Goal: Task Accomplishment & Management: Manage account settings

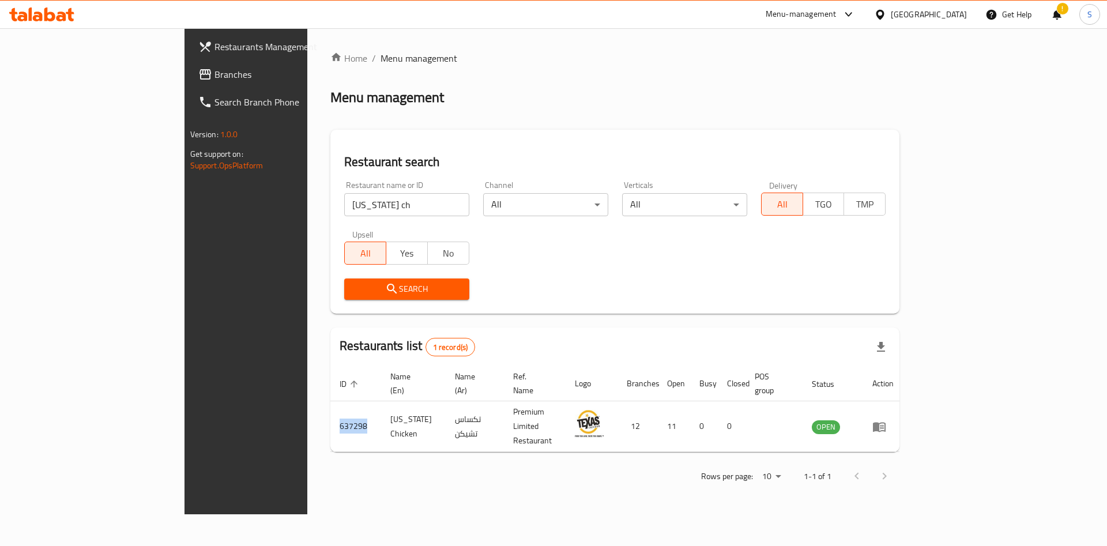
click at [408, 206] on input "texas ch" at bounding box center [406, 204] width 125 height 23
click at [368, 205] on input "search" at bounding box center [406, 204] width 125 height 23
type input "sterling grill"
click button "Search" at bounding box center [406, 289] width 125 height 21
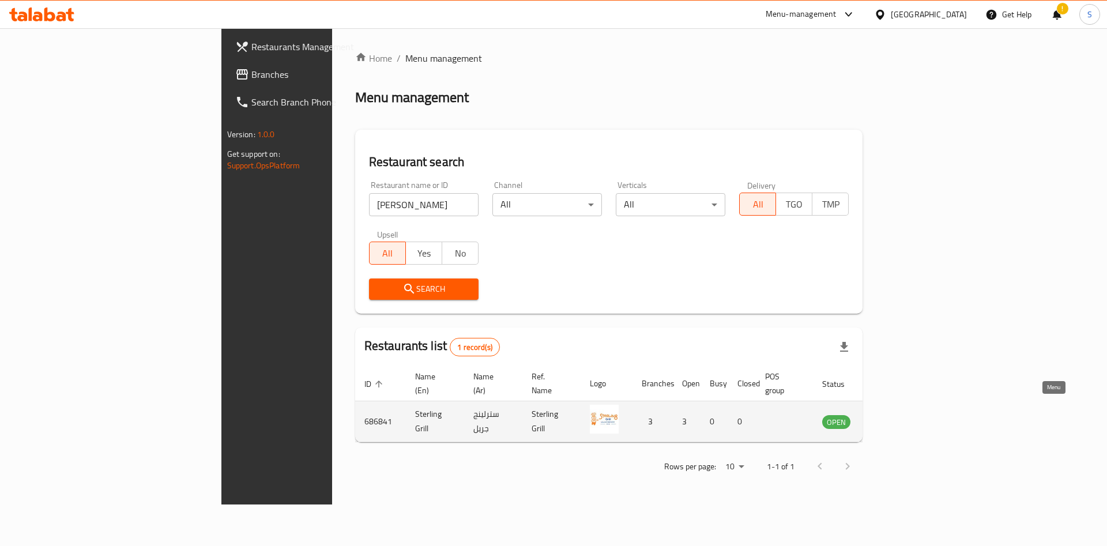
click at [894, 420] on icon "enhanced table" at bounding box center [892, 422] width 4 height 5
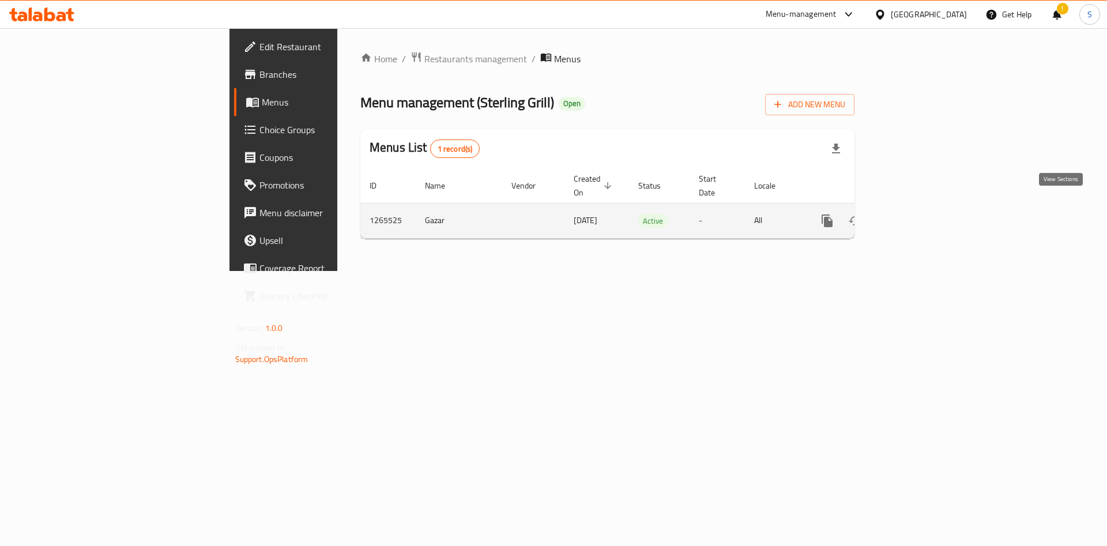
click at [916, 216] on icon "enhanced table" at bounding box center [910, 221] width 10 height 10
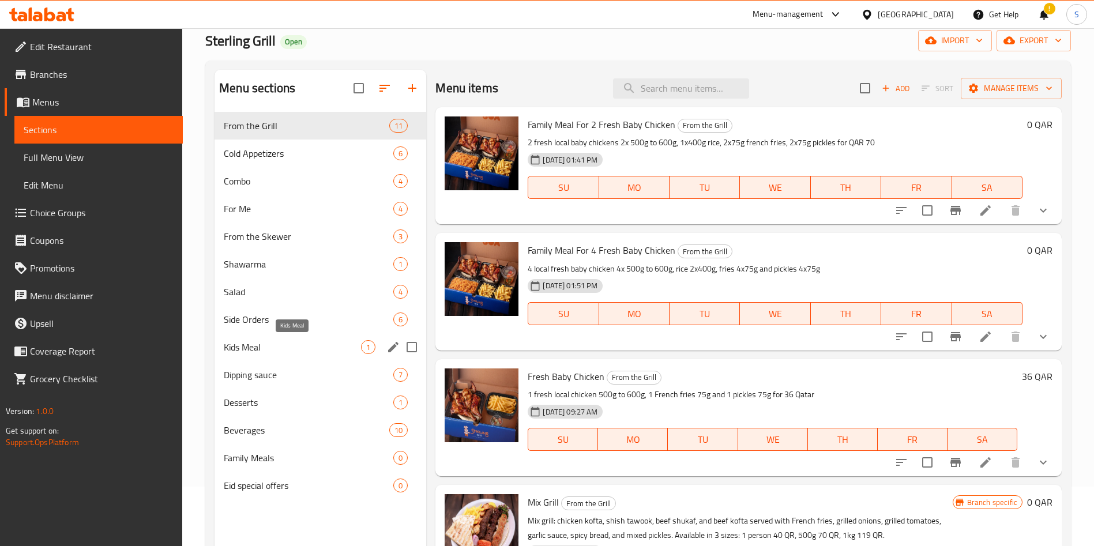
scroll to position [87, 0]
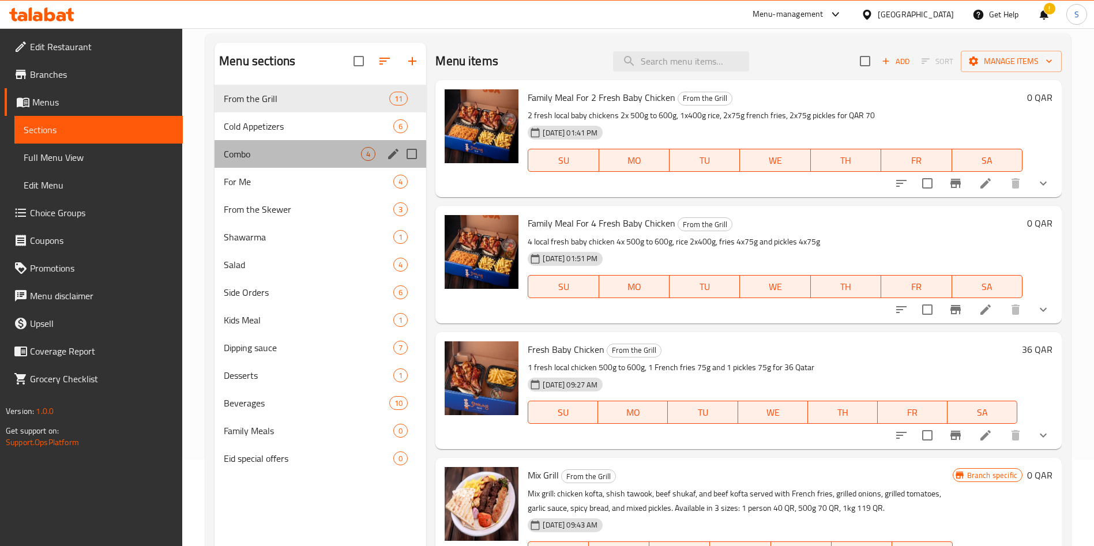
click at [292, 163] on div "Combo 4" at bounding box center [321, 154] width 212 height 28
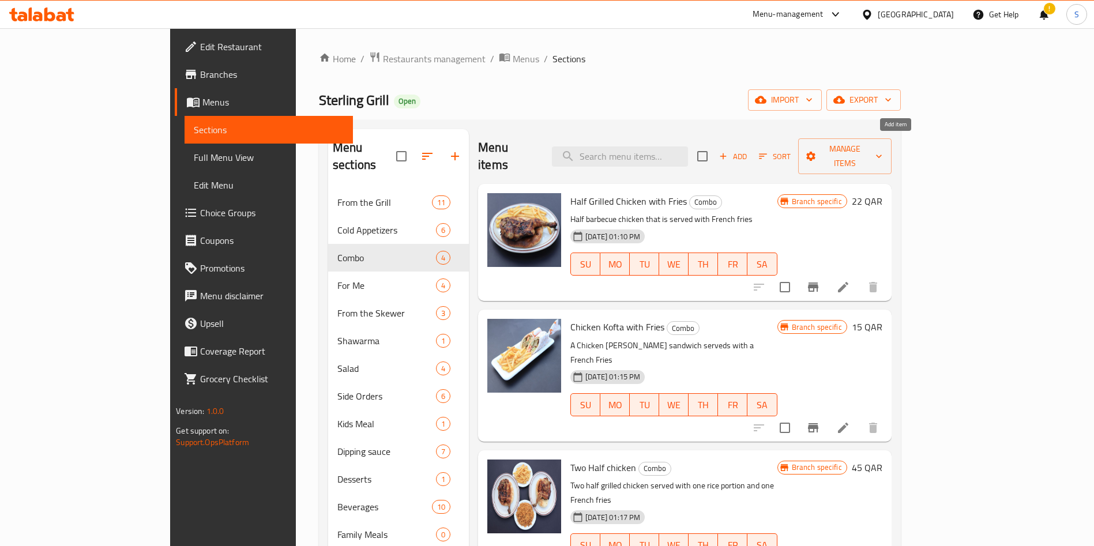
click at [749, 151] on span "Add" at bounding box center [732, 156] width 31 height 13
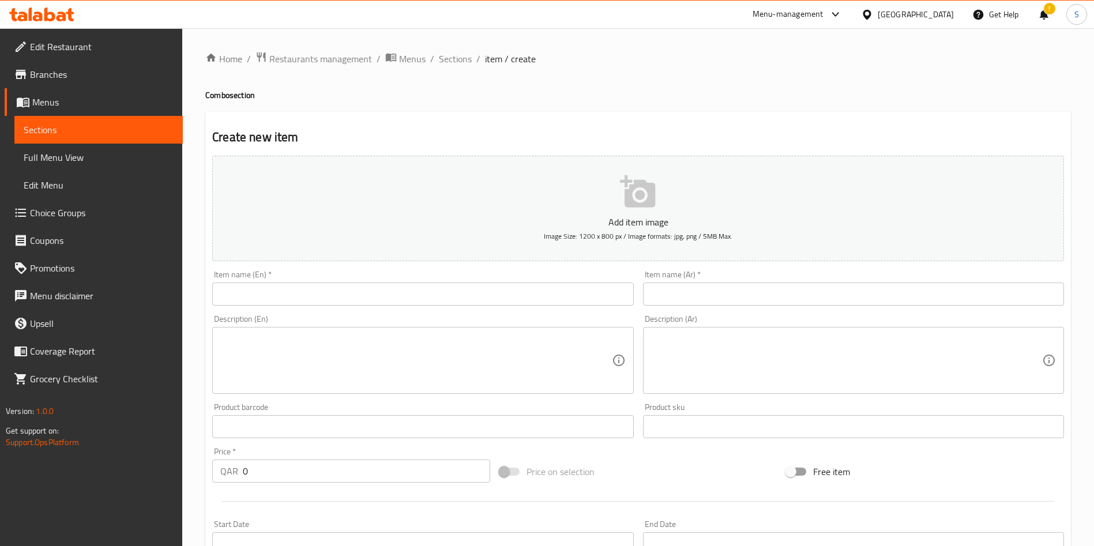
click at [322, 355] on textarea at bounding box center [415, 360] width 391 height 55
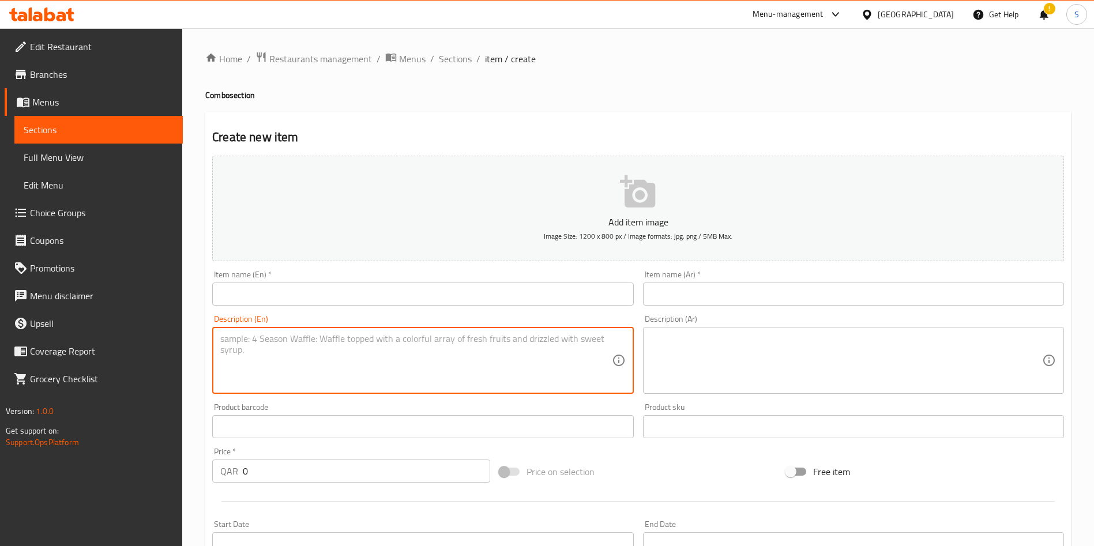
paste textarea "½ KG Kebab + Medium Mixed Appetizers"
drag, startPoint x: 229, startPoint y: 336, endPoint x: 176, endPoint y: 324, distance: 53.7
click at [174, 332] on div "Edit Restaurant Branches Menus Sections Full Menu View Edit Menu Choice Groups …" at bounding box center [547, 421] width 1094 height 787
type textarea "Half KG Kebab + Medium Mixed Appetizers"
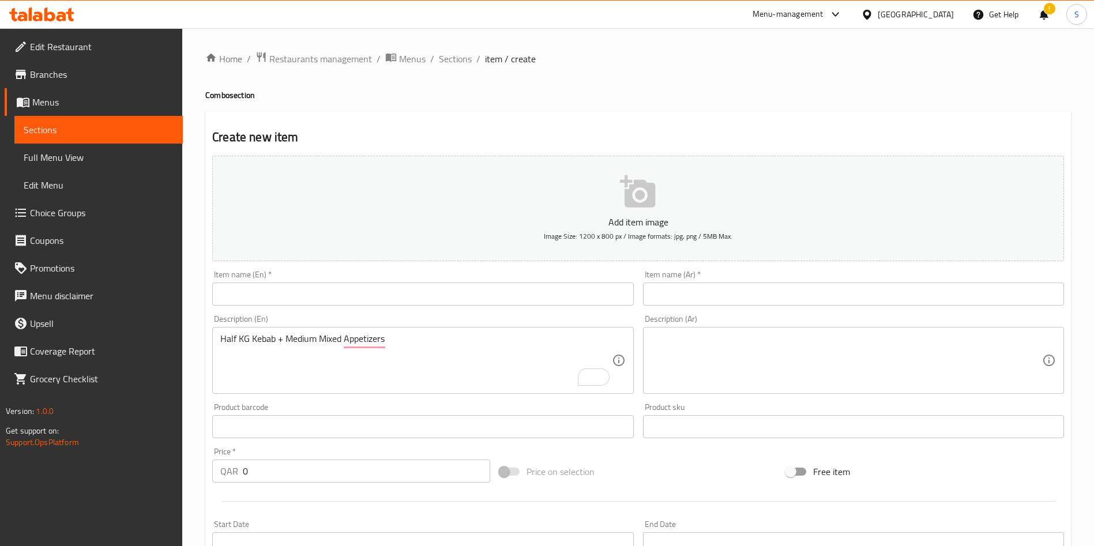
click at [333, 292] on input "text" at bounding box center [422, 294] width 421 height 23
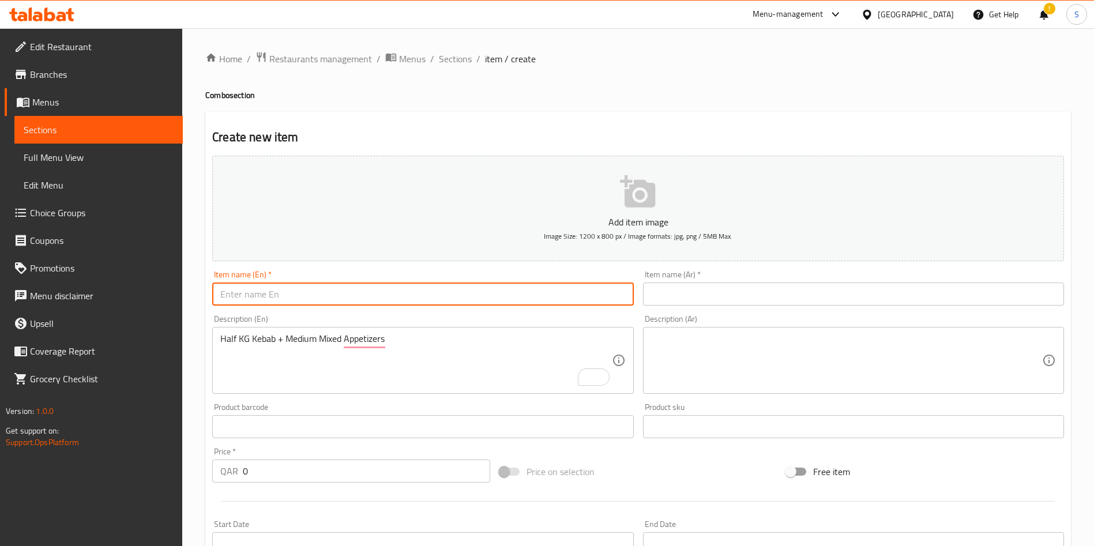
paste input "Grill & Go Combo Box"
type input "Grill & Go Combo Box"
drag, startPoint x: 258, startPoint y: 473, endPoint x: 219, endPoint y: 465, distance: 39.9
click at [221, 465] on div "QAR 0 Price *" at bounding box center [351, 471] width 278 height 23
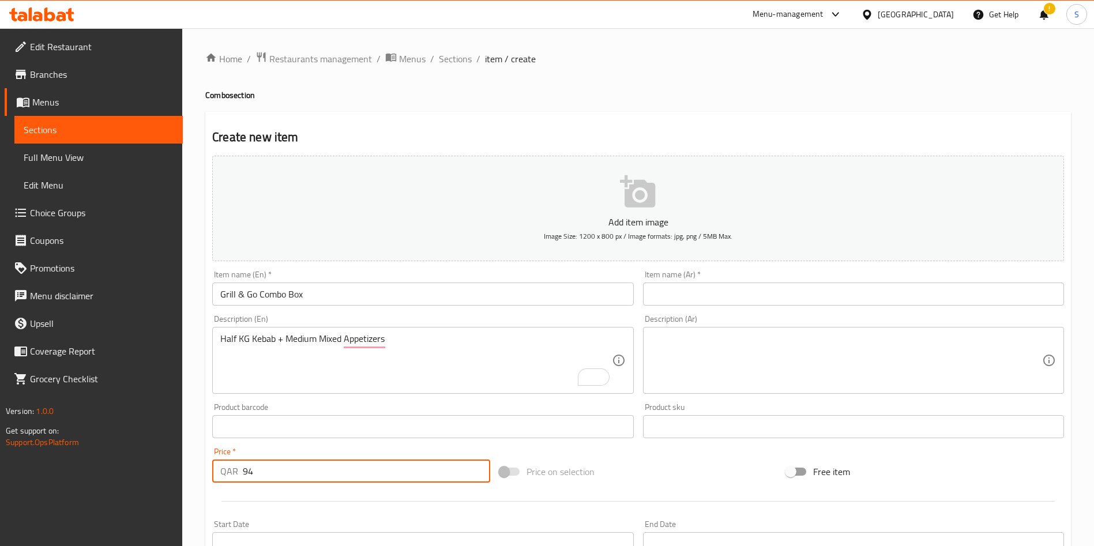
type input "94"
click at [668, 473] on div "Price on selection" at bounding box center [638, 471] width 287 height 31
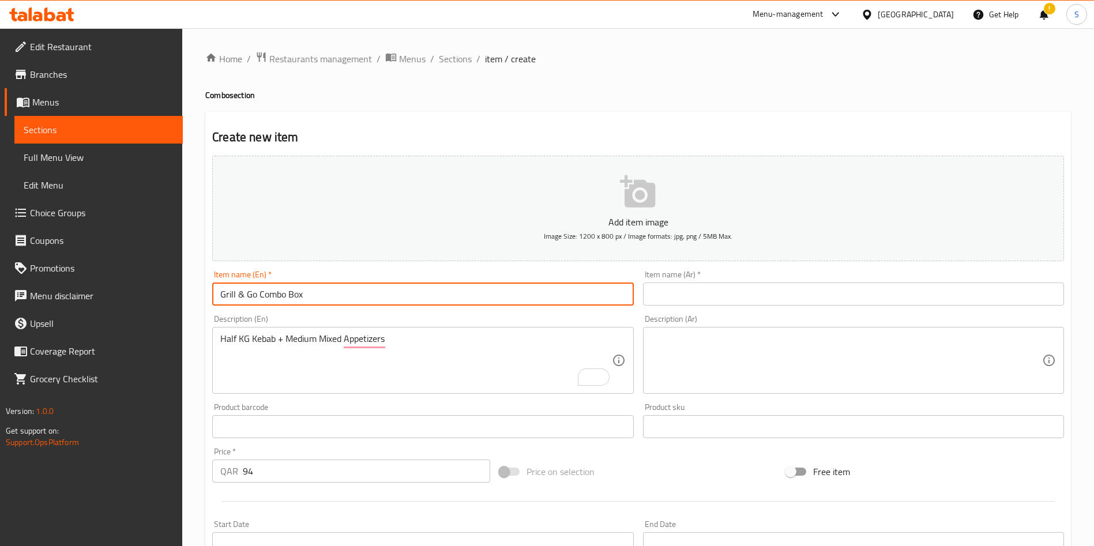
drag, startPoint x: 318, startPoint y: 296, endPoint x: 179, endPoint y: 294, distance: 139.0
click at [179, 294] on div "Edit Restaurant Branches Menus Sections Full Menu View Edit Menu Choice Groups …" at bounding box center [547, 421] width 1094 height 787
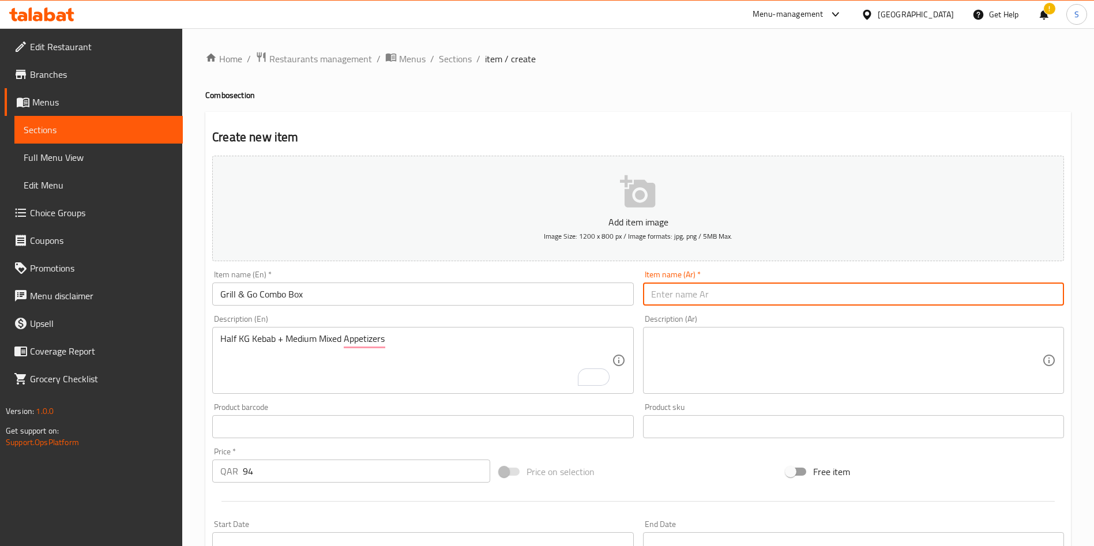
click at [706, 298] on input "text" at bounding box center [853, 294] width 421 height 23
paste input "صندوق الشواء والتنقل"
type input "صندوق الشواء والتنقل"
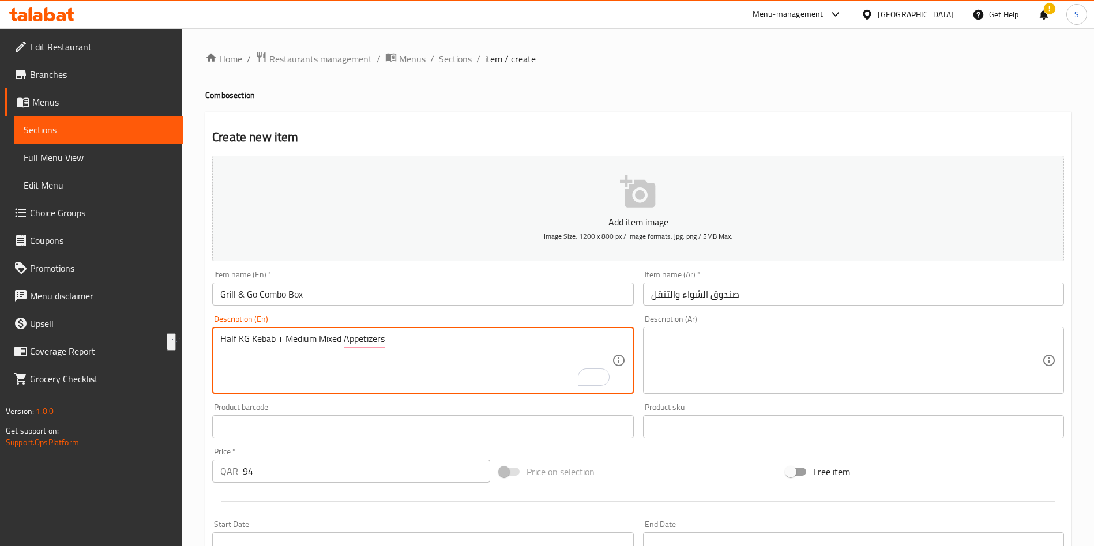
drag, startPoint x: 411, startPoint y: 339, endPoint x: 159, endPoint y: 336, distance: 252.0
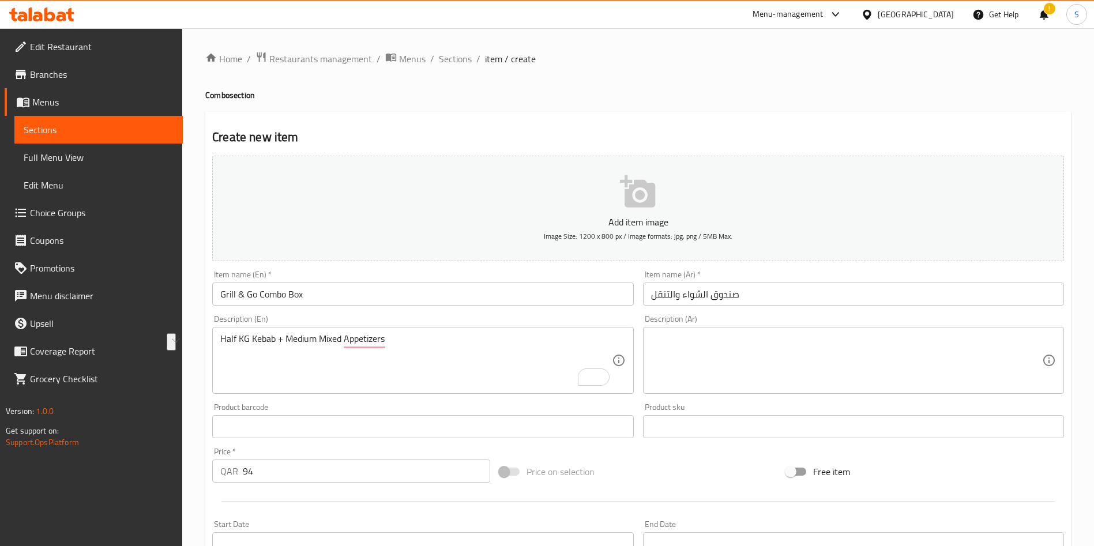
click at [717, 360] on textarea at bounding box center [846, 360] width 391 height 55
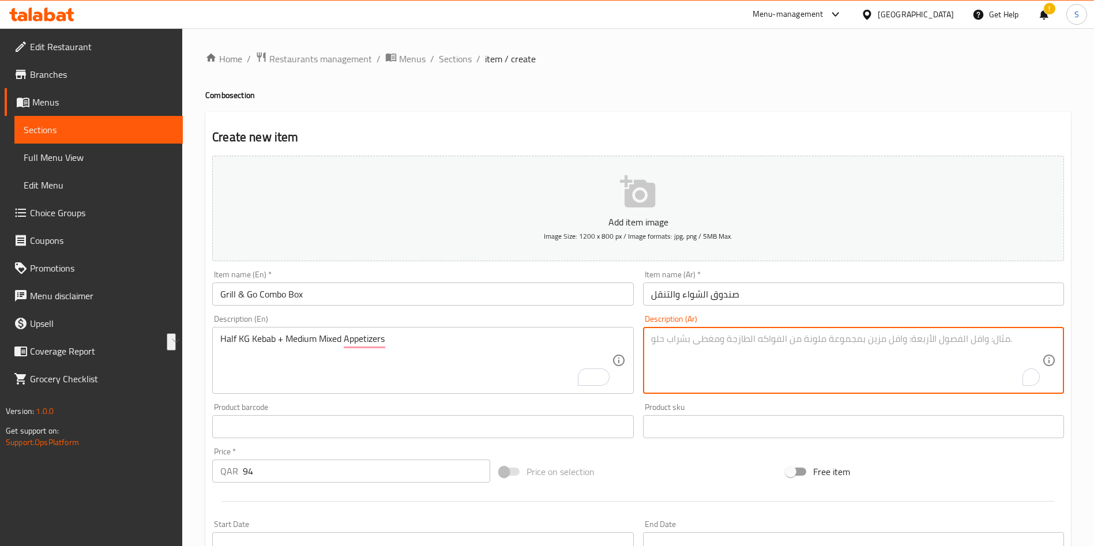
paste textarea "نصف كيلو كباب + مقبلات مشكلة متوسطة"
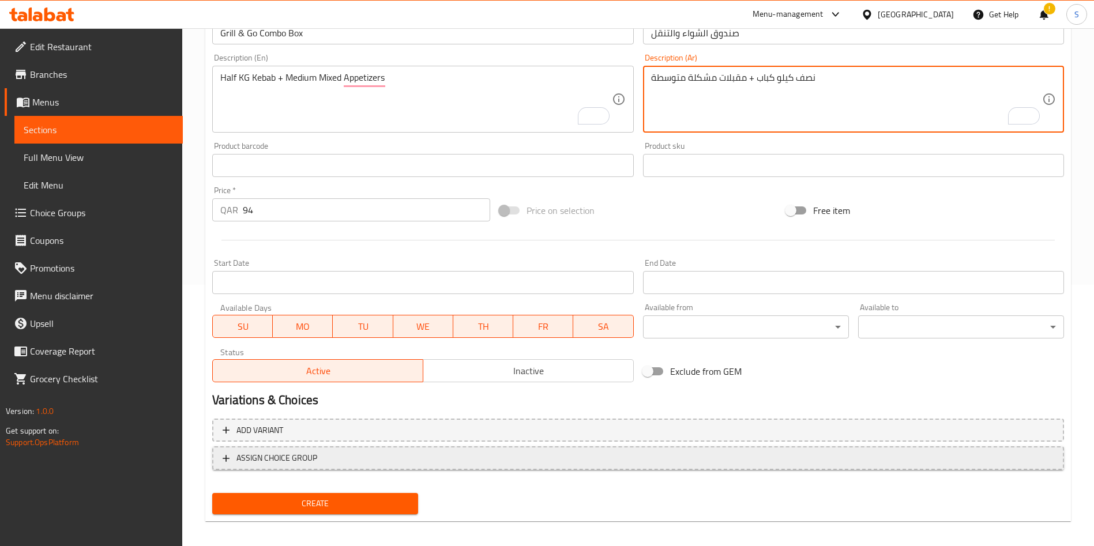
scroll to position [269, 0]
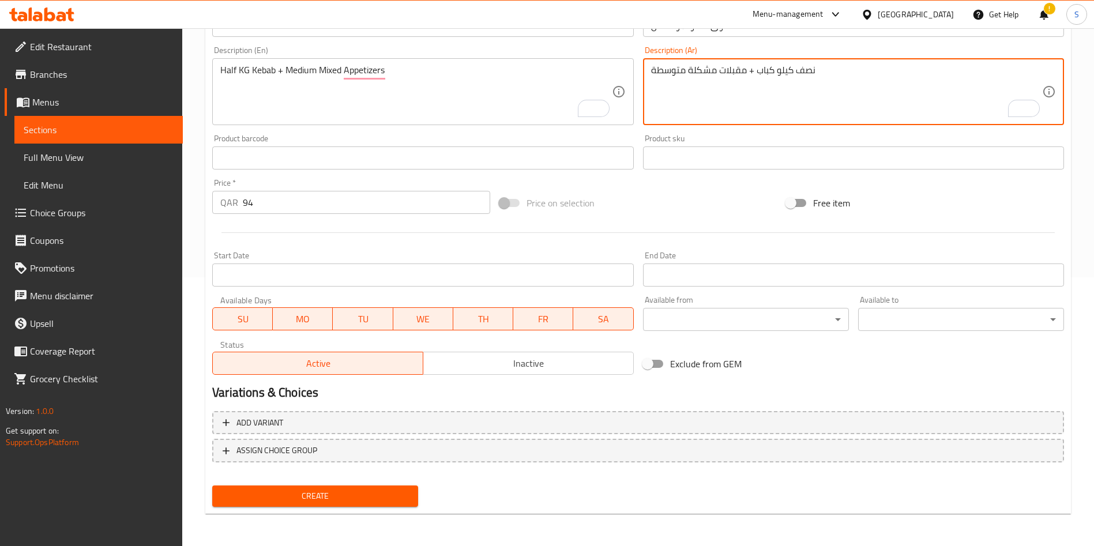
type textarea "نصف كيلو كباب + مقبلات مشكلة متوسطة"
click at [323, 498] on span "Create" at bounding box center [314, 496] width 187 height 14
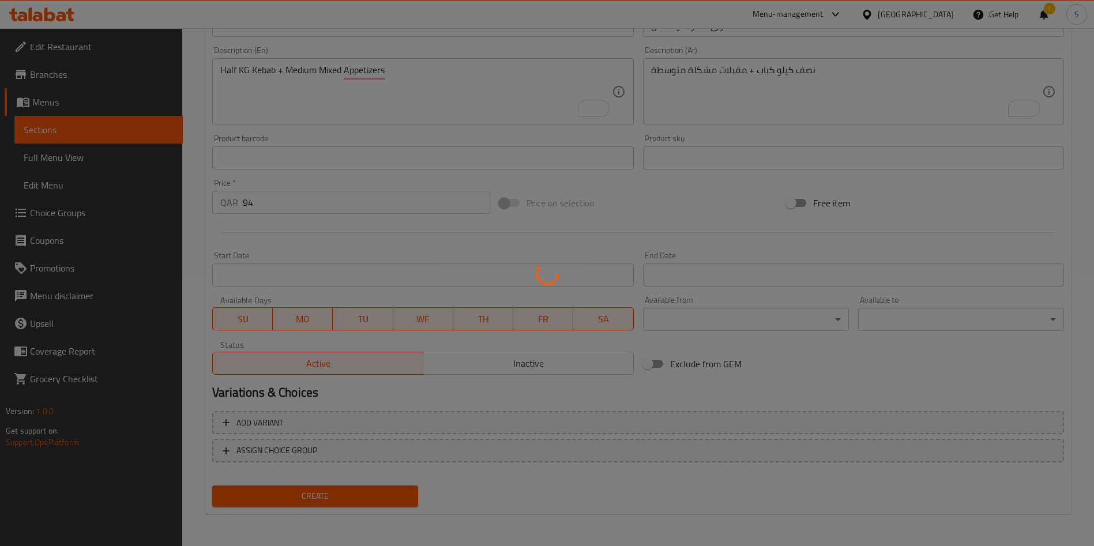
type input "0"
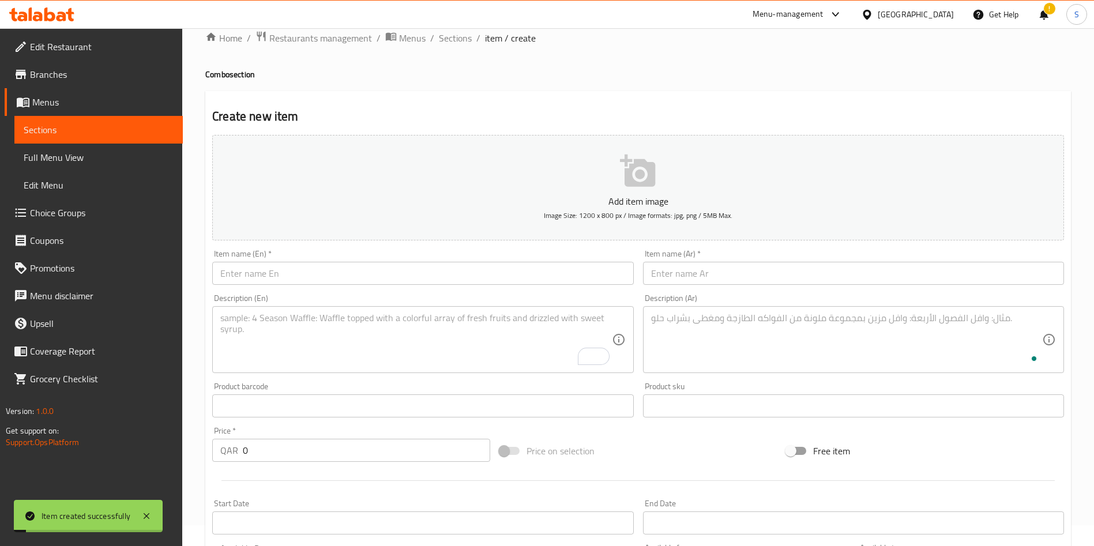
scroll to position [0, 0]
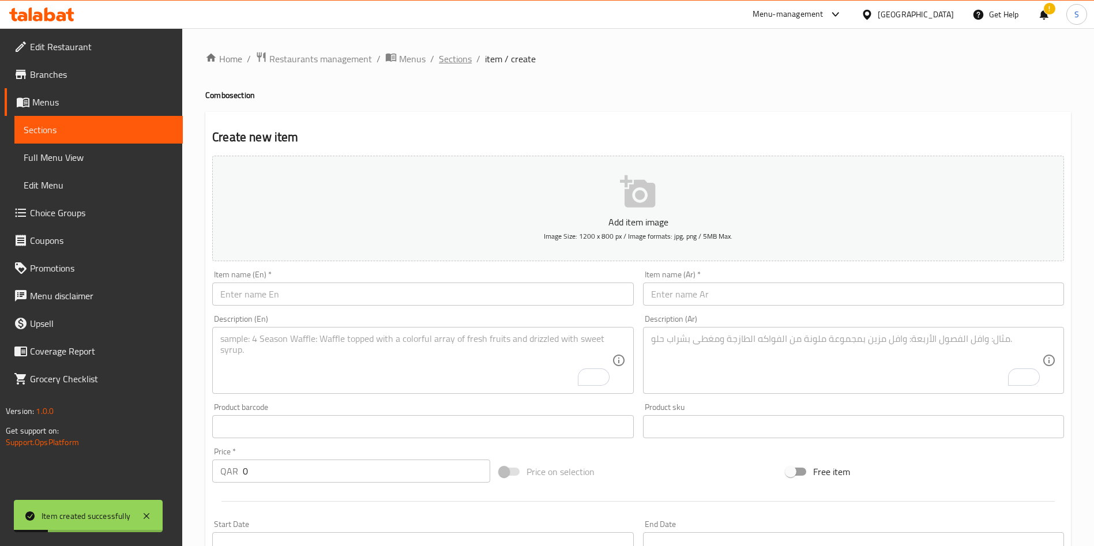
click at [449, 60] on span "Sections" at bounding box center [455, 59] width 33 height 14
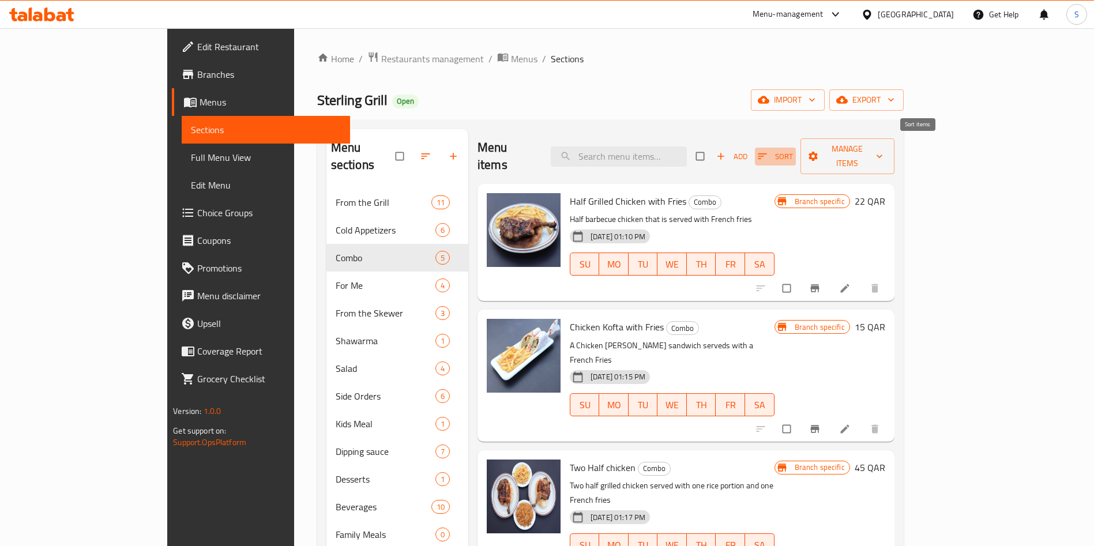
click at [768, 151] on icon "button" at bounding box center [763, 157] width 12 height 12
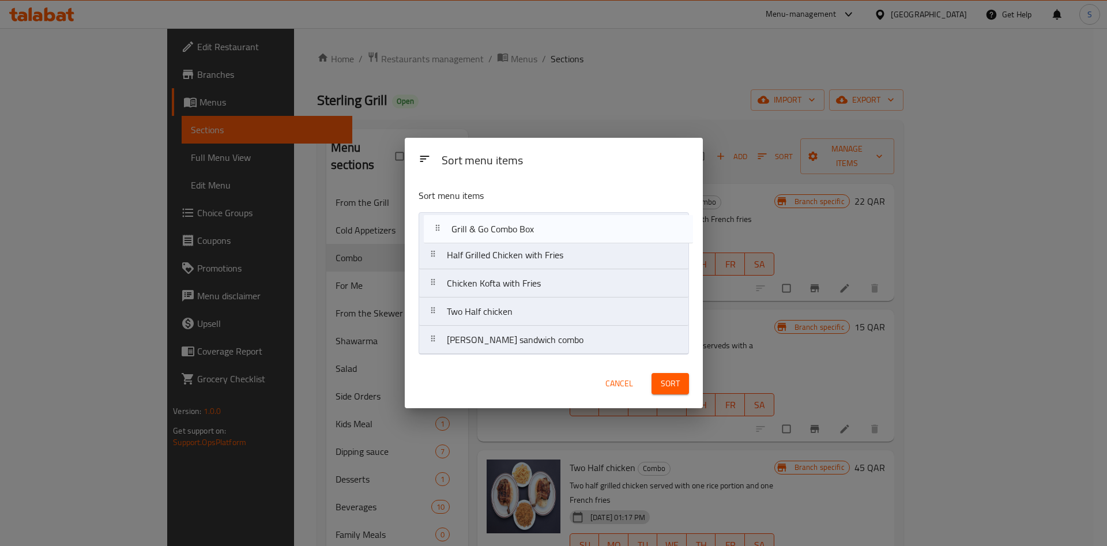
drag, startPoint x: 491, startPoint y: 345, endPoint x: 532, endPoint y: 261, distance: 93.6
click at [497, 224] on nav "Half Grilled Chicken with Fries Chicken Kofta with Fries Two Half chicken Kufta…" at bounding box center [554, 283] width 270 height 142
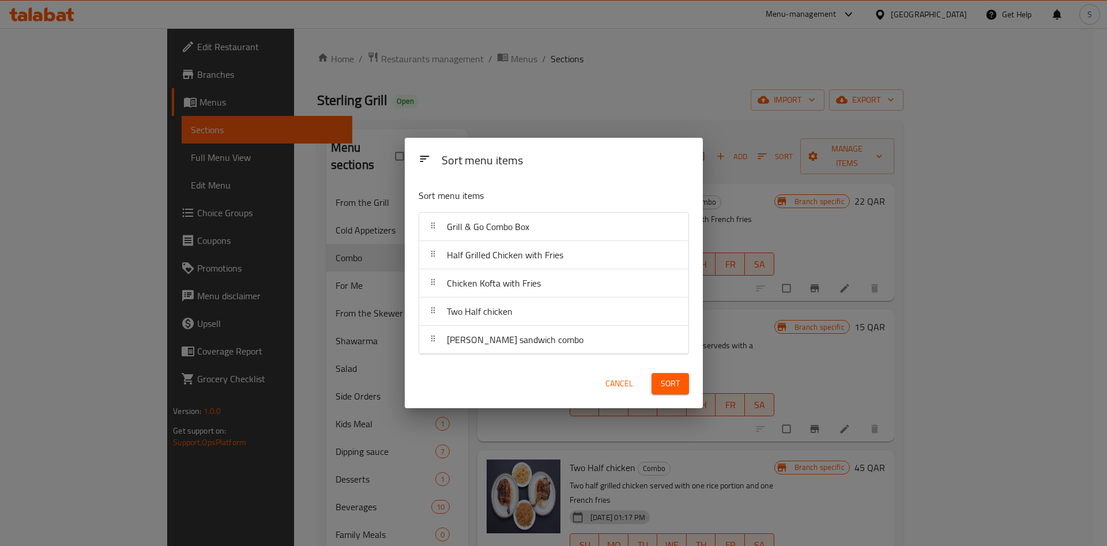
click at [674, 381] on span "Sort" at bounding box center [670, 384] width 19 height 14
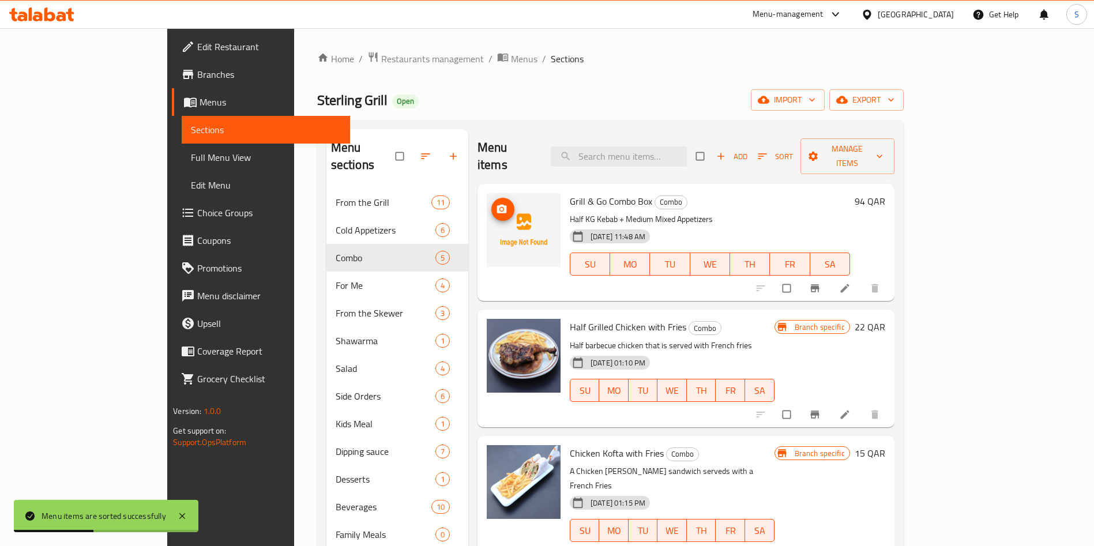
click at [496, 204] on icon "upload picture" at bounding box center [502, 210] width 12 height 12
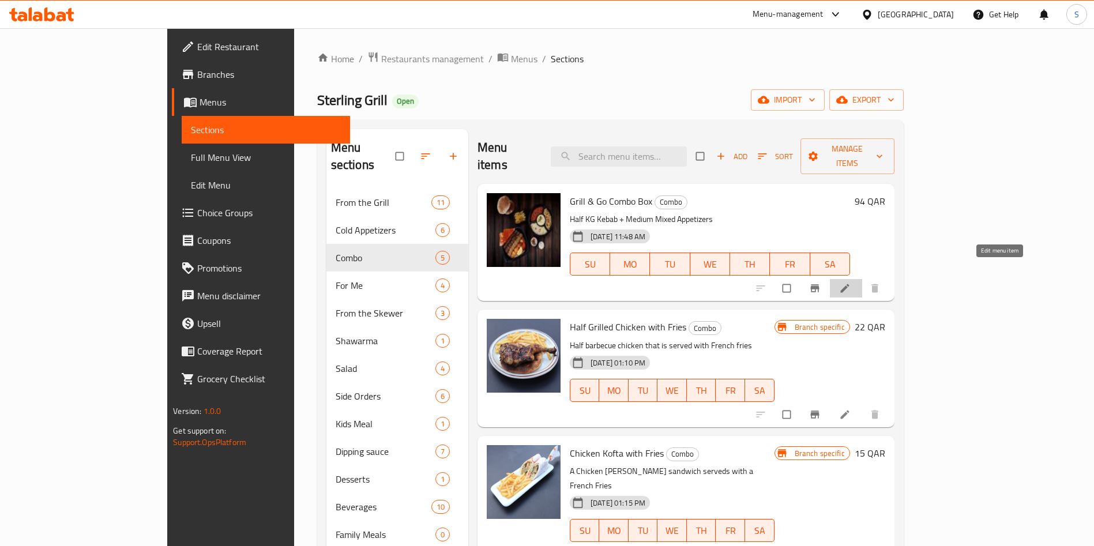
click at [853, 283] on link at bounding box center [846, 289] width 14 height 12
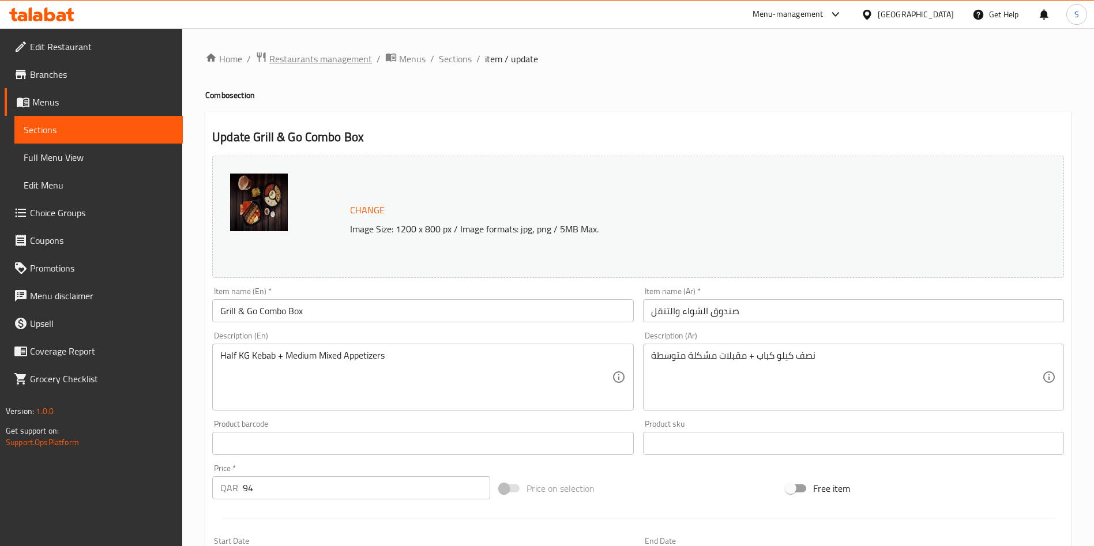
click at [313, 55] on span "Restaurants management" at bounding box center [320, 59] width 103 height 14
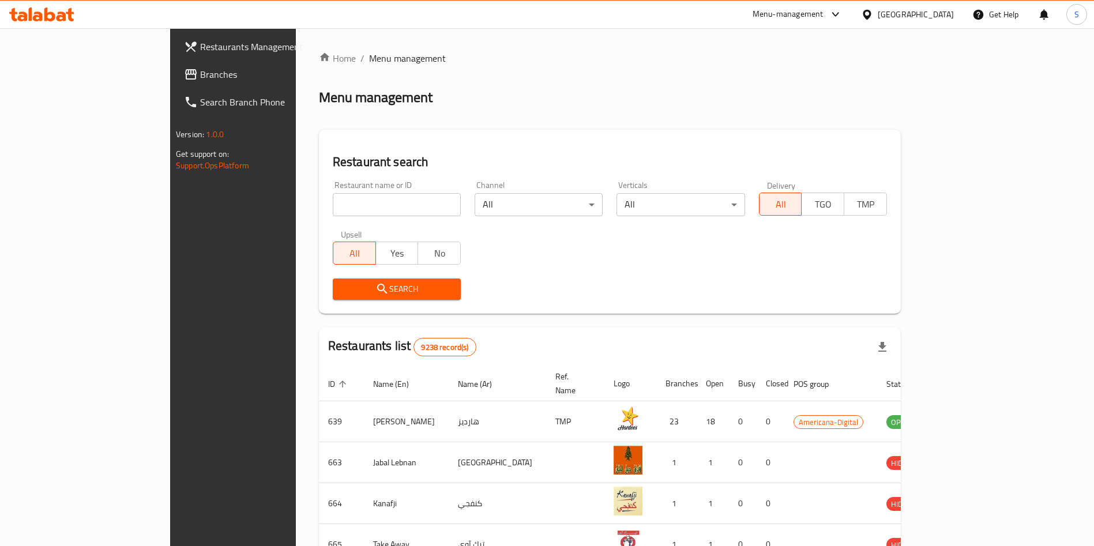
click at [373, 199] on input "search" at bounding box center [397, 204] width 128 height 23
type input "sterling"
click button "Search" at bounding box center [397, 289] width 128 height 21
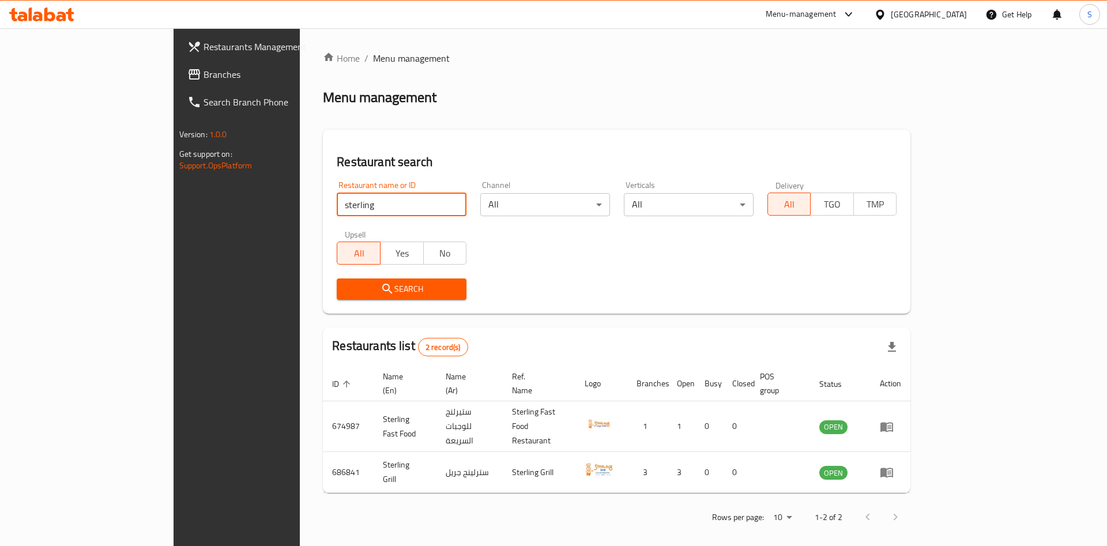
click at [572, 260] on div "Restaurant name or ID sterling Restaurant name or ID Channel All ​ Verticals Al…" at bounding box center [617, 240] width 574 height 133
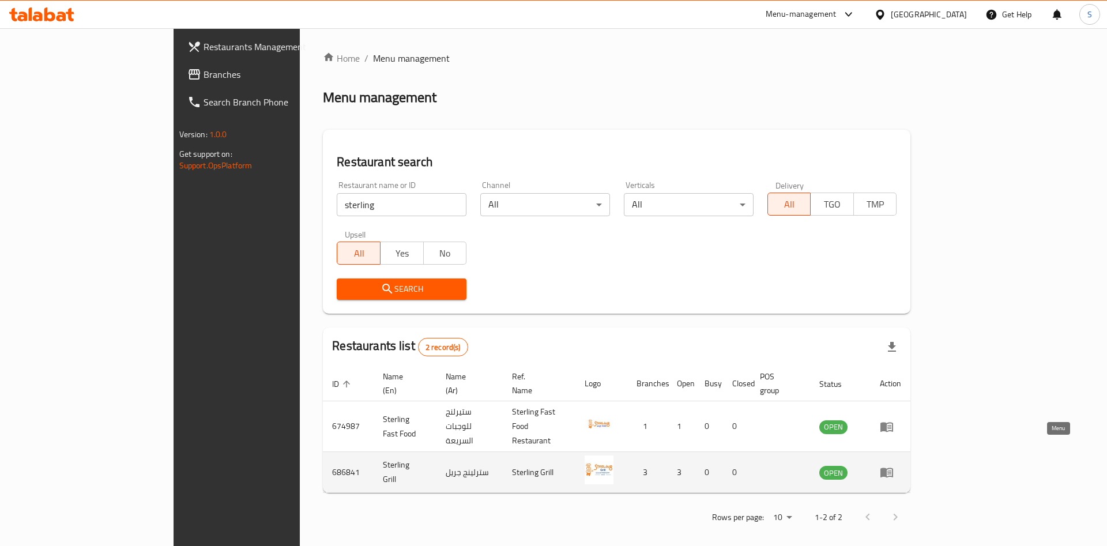
click at [893, 468] on icon "enhanced table" at bounding box center [887, 473] width 13 height 10
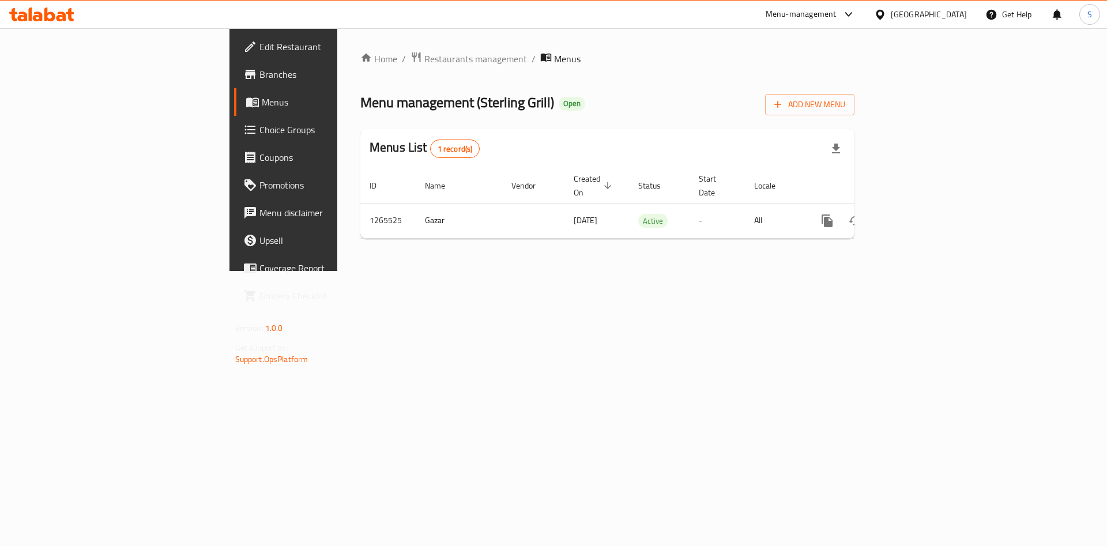
click at [234, 82] on link "Branches" at bounding box center [324, 75] width 181 height 28
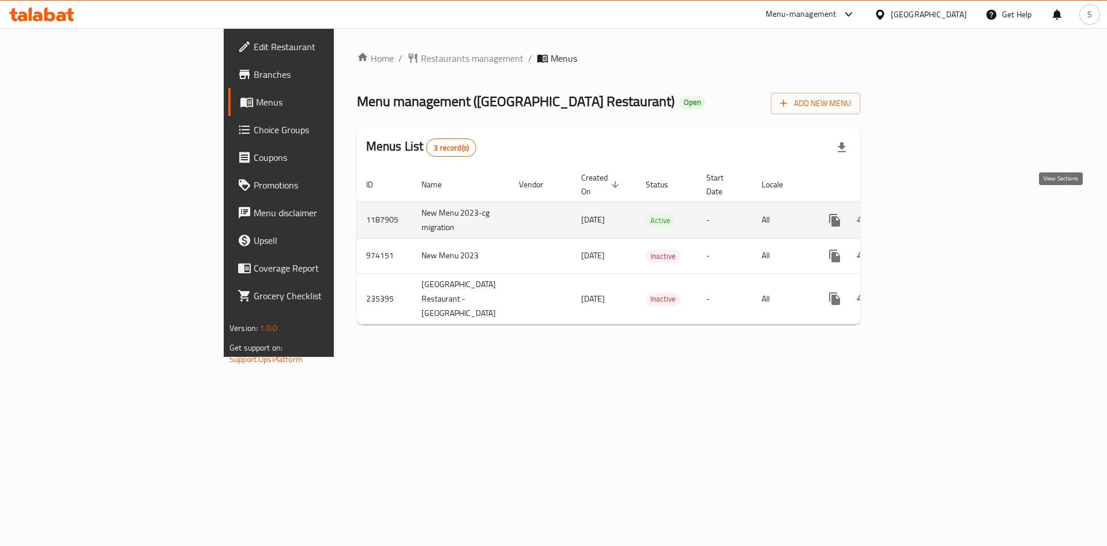
click at [925, 213] on icon "enhanced table" at bounding box center [918, 220] width 14 height 14
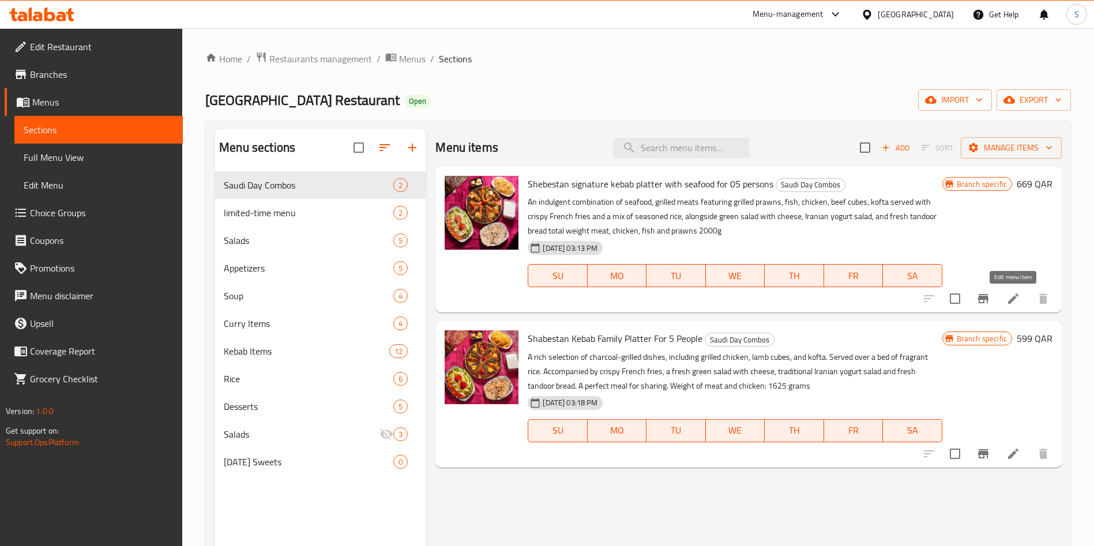
click at [1013, 299] on icon at bounding box center [1013, 299] width 10 height 10
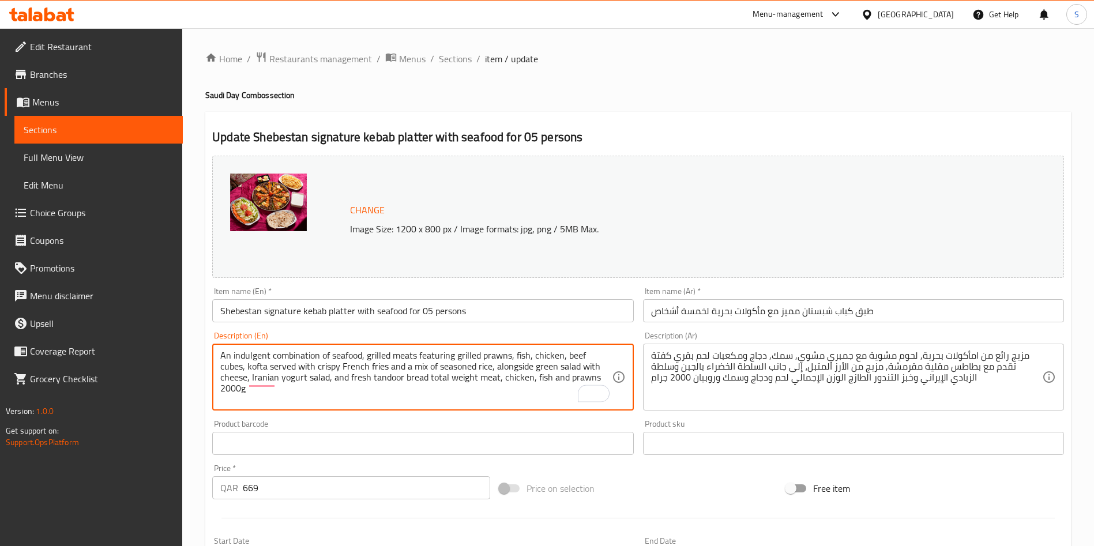
paste textarea "Shebestan Family Kebab Platter, (for 05 Persons) Chicken & Mince Meat (Kubideh)…"
type textarea "Shebestan Family Kebab Platter, (for 05 Persons) Chicken & Mince Meat (Kubideh)…"
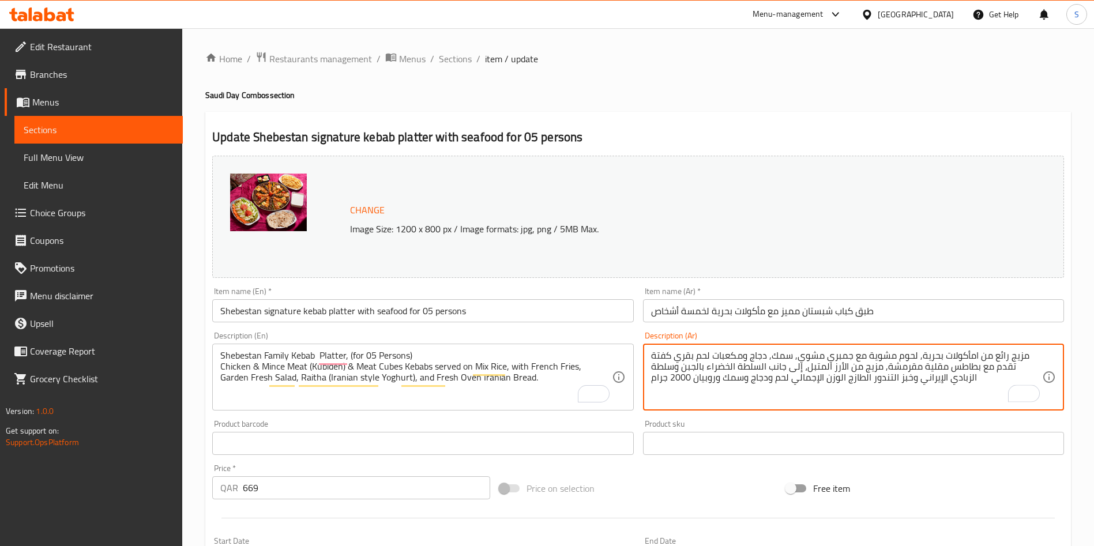
paste textarea "دجاج و لحم شقف و كفتة مشوي على الفحم يقدم على أرز مشكل مع بطاطس مقلية، سلطة خضر…"
type textarea "دجاج و لحم شقف و كفتة مشوي على الفحم يقدم على أرز مشكل مع بطاطس مقلية، سلطة خضر…"
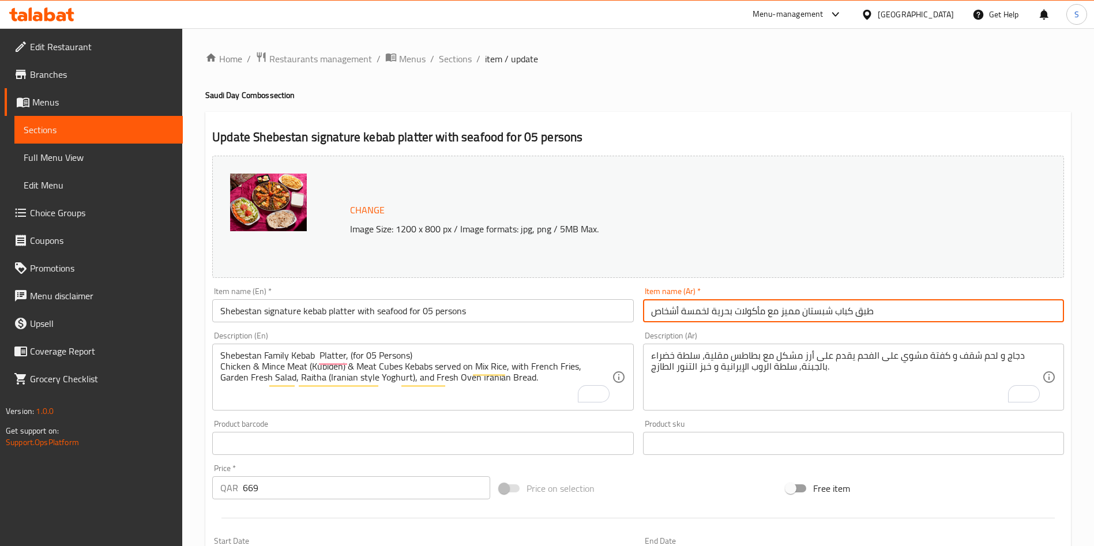
drag, startPoint x: 892, startPoint y: 311, endPoint x: 603, endPoint y: 310, distance: 288.9
click at [603, 310] on div "Change Image Size: 1200 x 800 px / Image formats: jpg, png / 5MB Max. Item name…" at bounding box center [638, 408] width 861 height 514
paste input "شكيلة شبستان للكباب العائلية, (لخمسة أشخاص)"
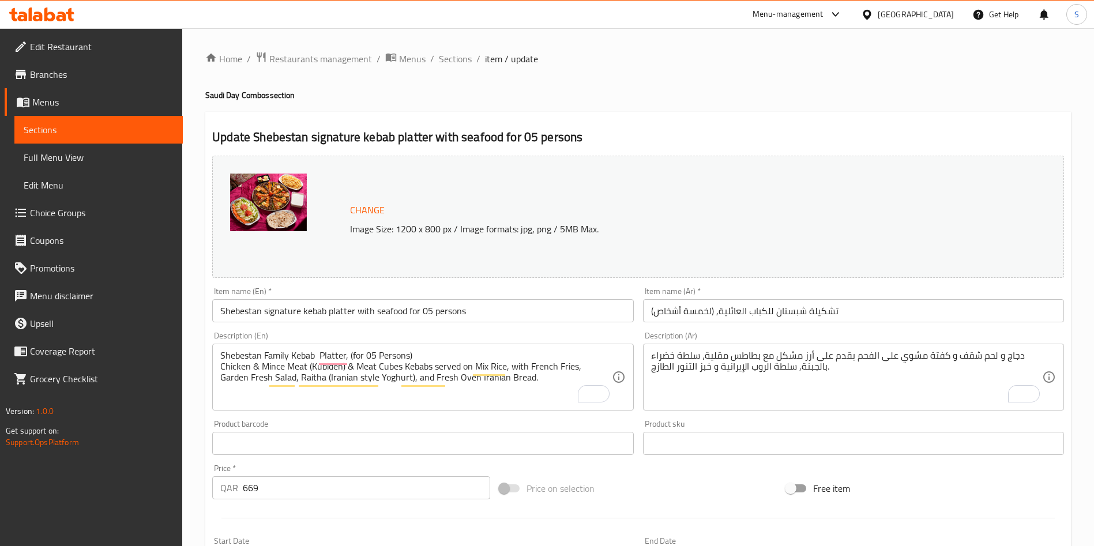
click at [648, 217] on div "Change Image Size: 1200 x 800 px / Image formats: jpg, png / 5MB Max." at bounding box center [651, 216] width 612 height 37
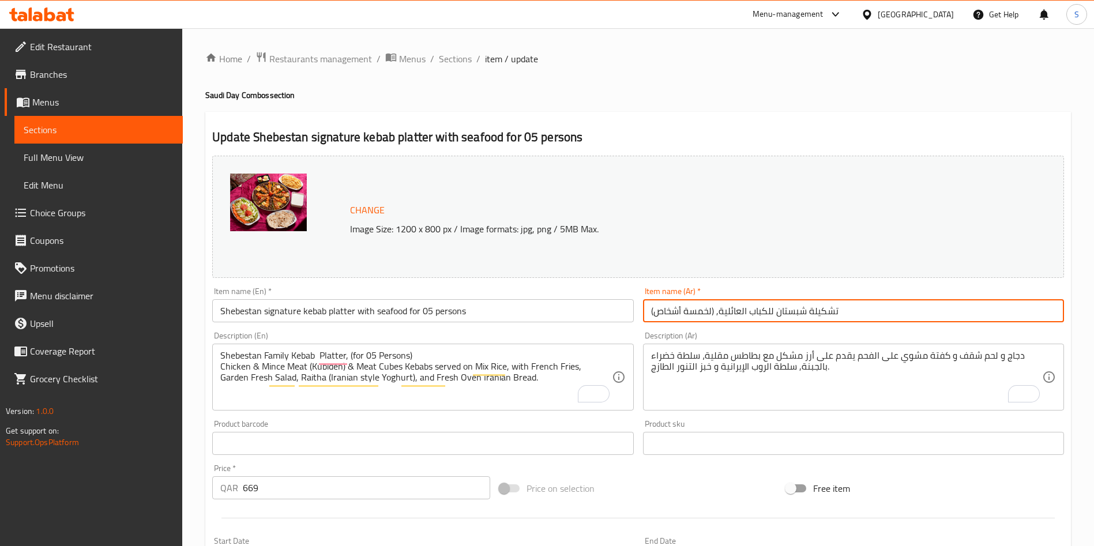
drag, startPoint x: 651, startPoint y: 312, endPoint x: 901, endPoint y: 307, distance: 250.3
click at [901, 307] on input "تشكيلة شبستان للكباب العائلية, (لخمسة أشخاص)" at bounding box center [853, 310] width 421 height 23
paste input "تشكيلة شبستان للكباب المميزة مع المأكولات البحر"
type input "تشكيلة شبستان للكباب المميزة مع المأكولات البحرية, (لخمسة أشخاص)"
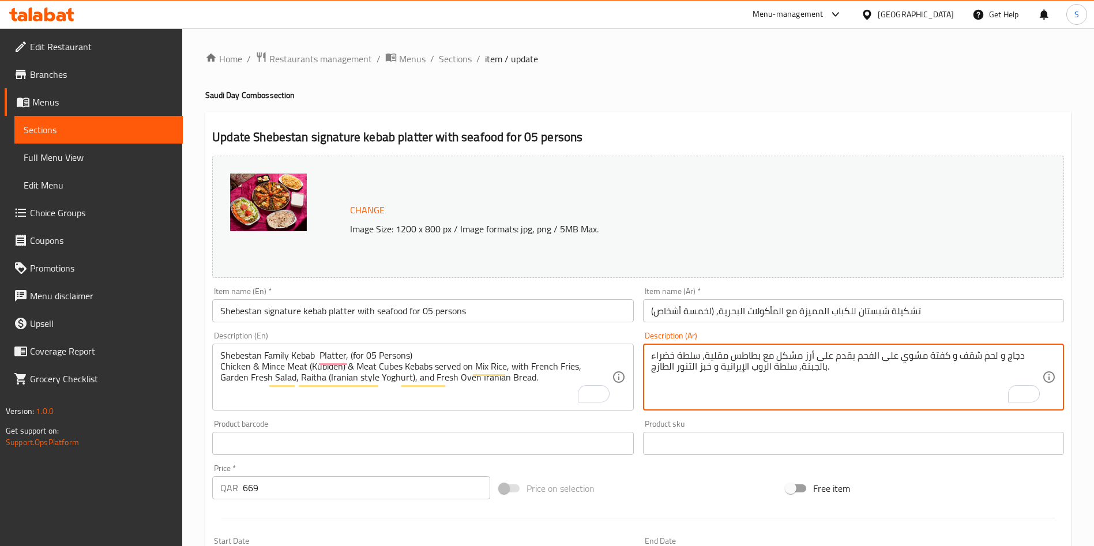
paste textarea "روبيان وسمك و دجاج و لحم شقف و كفتة يقدم مع بطاطس مقلية، أرز مشكل, سلطة خضراء ب…"
click at [665, 352] on textarea "روبيان وسمك و دجاج و لحم شقف و كفتة يقدم مع بطاطس مقلية، أرز مشكل, سلطة خضراء ب…" at bounding box center [846, 377] width 391 height 55
type textarea "روبيان وسمك و دجاج و لحم شقف و كفتة يقدم مع بطاطس مقلية، أرز مشكل, سلطة خضراء ب…"
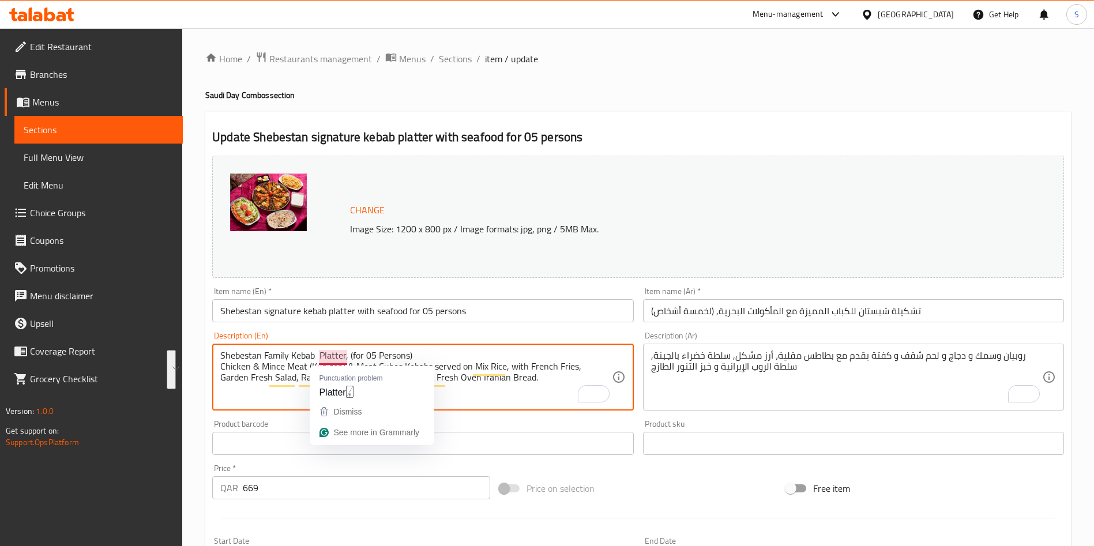
paste textarea "Prawn, Fish, Chicken, Mince Meat (Kubideh) & Meat Cubes Kebab"
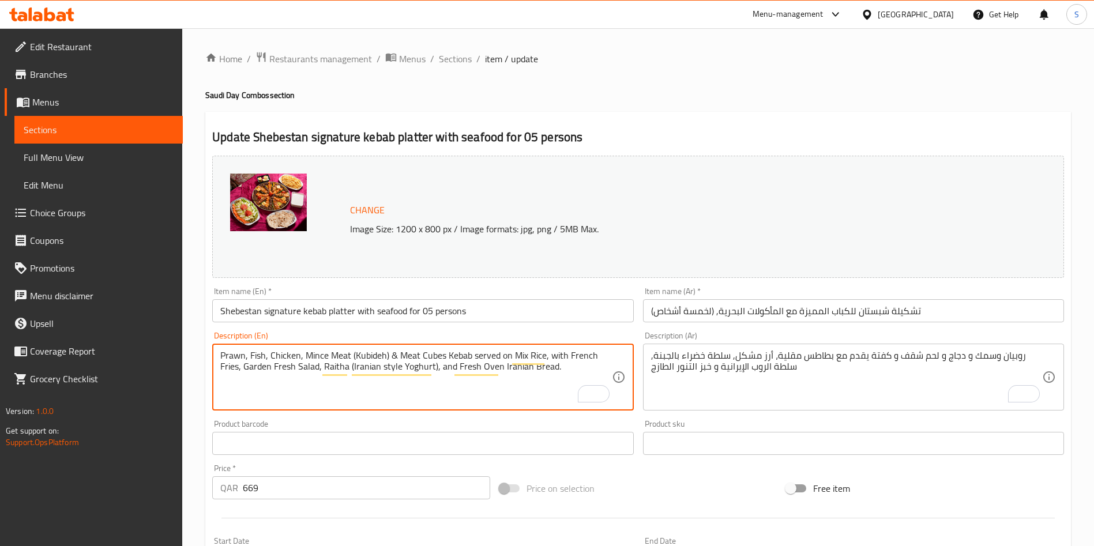
type textarea "Prawn, Fish, Chicken, Mince Meat (Kubideh) & Meat Cubes Kebab served on Mix Ric…"
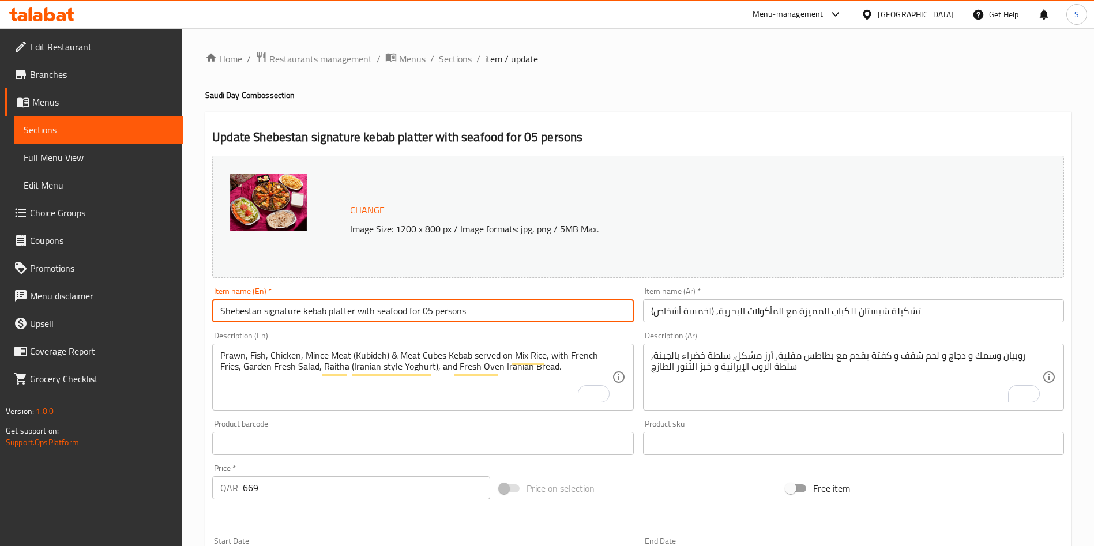
drag, startPoint x: 431, startPoint y: 308, endPoint x: 129, endPoint y: 312, distance: 302.8
click at [130, 312] on div "Edit Restaurant Branches Menus Sections Full Menu View Edit Menu Choice Groups …" at bounding box center [547, 429] width 1094 height 803
paste input "Special Kebab Platter with Seafood, (for 05 Persons)"
type input "Shebestan Special Kebab Platter with Seafood, (for 05 Persons)"
click at [717, 488] on div "Price on selection" at bounding box center [638, 488] width 287 height 31
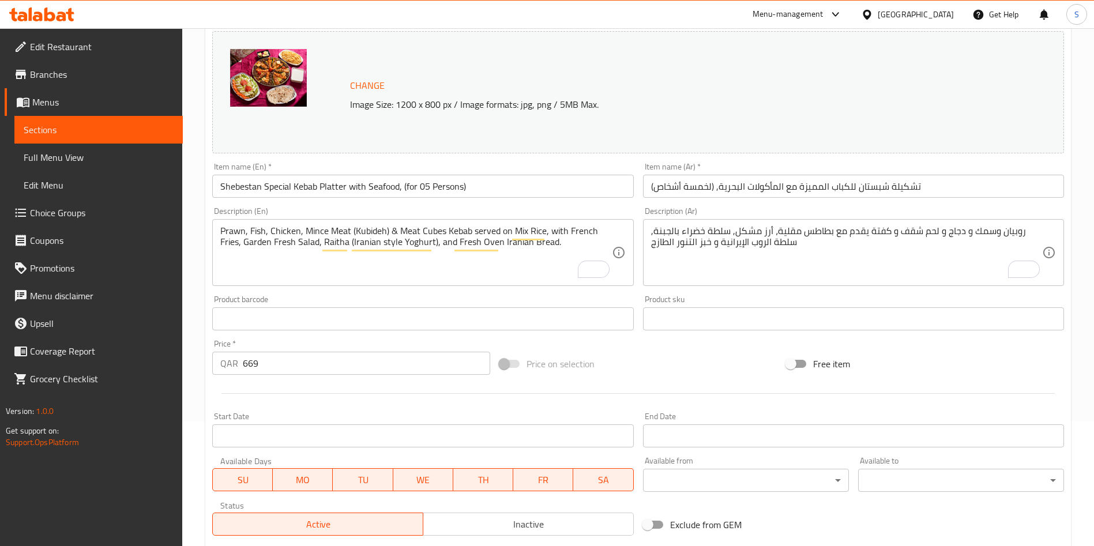
scroll to position [260, 0]
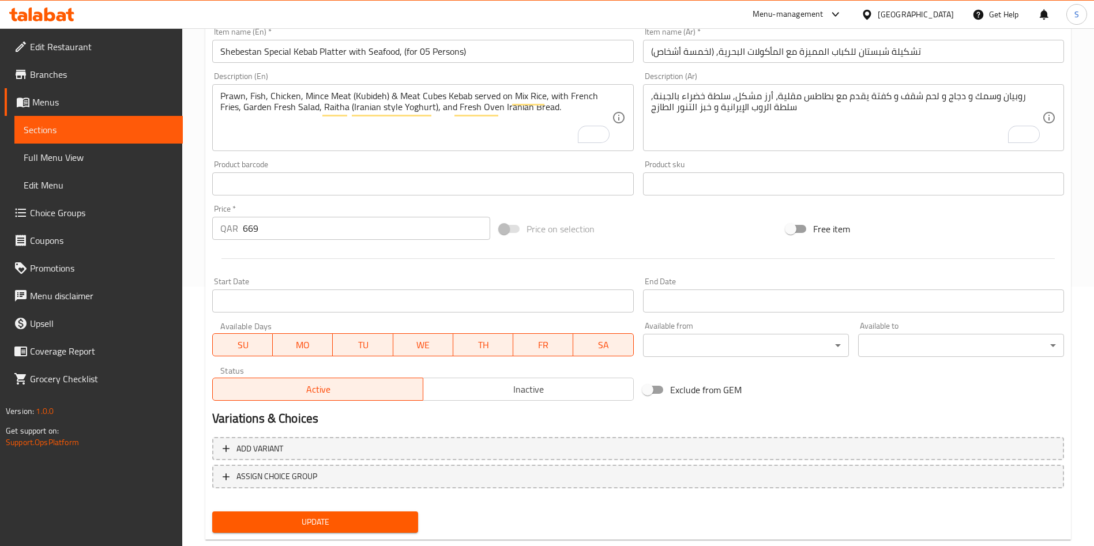
click at [338, 515] on span "Update" at bounding box center [314, 522] width 187 height 14
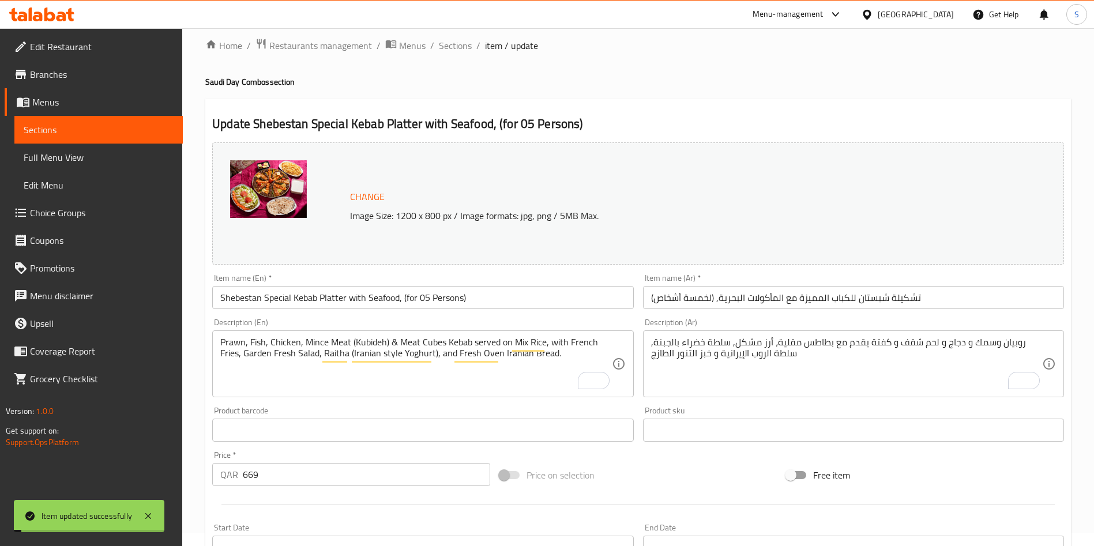
scroll to position [0, 0]
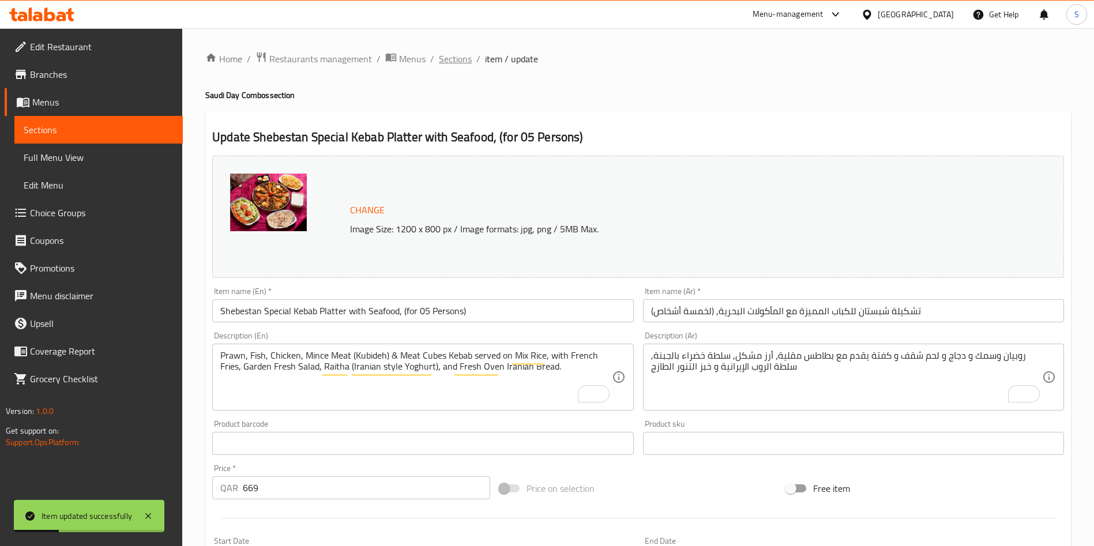
click at [446, 54] on span "Sections" at bounding box center [455, 59] width 33 height 14
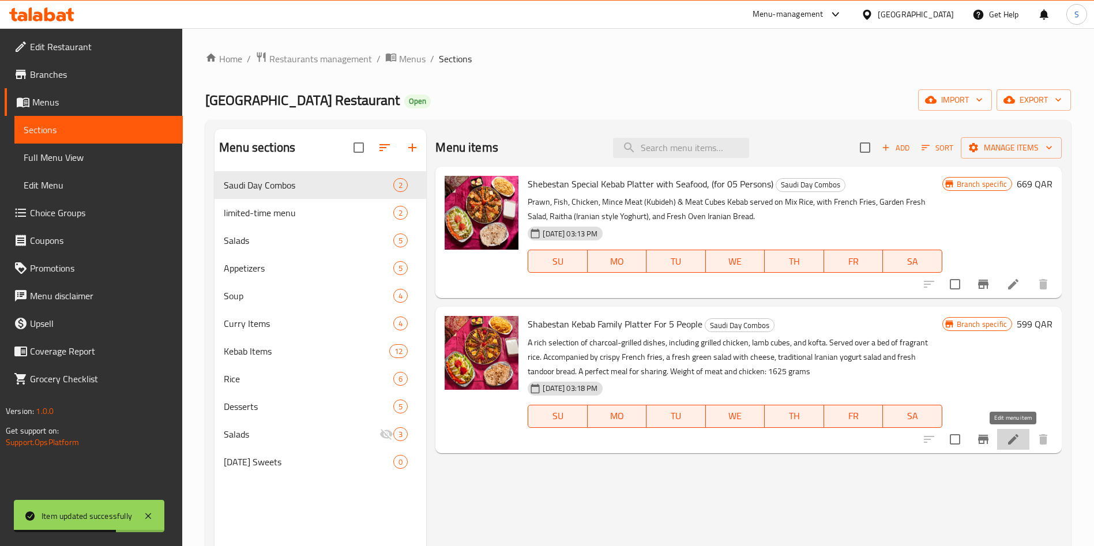
click at [1016, 442] on icon at bounding box center [1013, 440] width 14 height 14
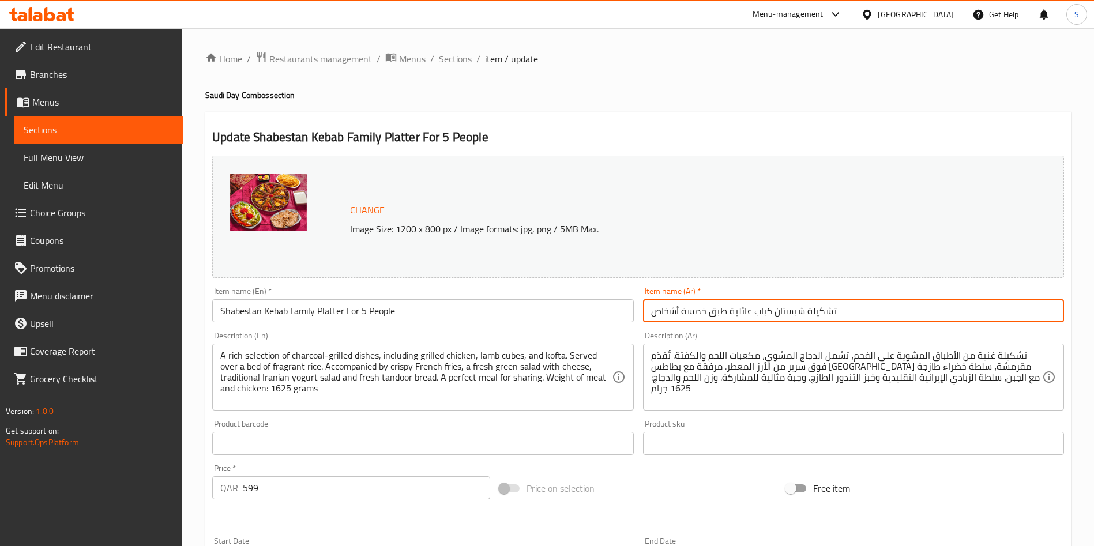
drag, startPoint x: 840, startPoint y: 307, endPoint x: 539, endPoint y: 305, distance: 301.6
click at [539, 305] on div "Change Image Size: 1200 x 800 px / Image formats: jpg, png / 5MB Max. Item name…" at bounding box center [638, 408] width 861 height 514
paste input "لكباب العائلية, (لخمسة أشخاص)"
type input "تشكيلة شبستان للكباب العائلية, (لخمسة أشخاص)"
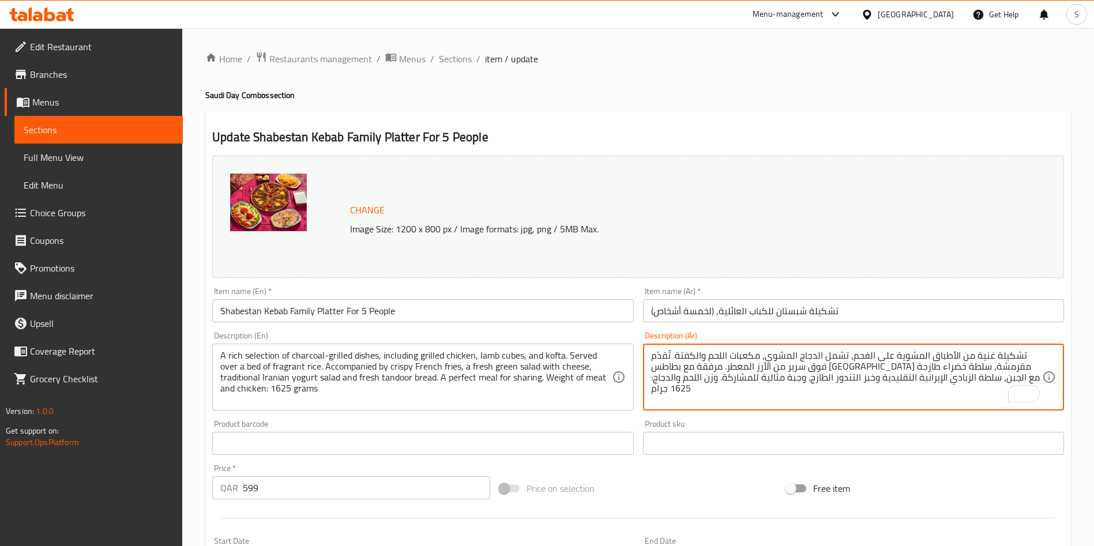
paste textarea "جاج و لحم شقف و كفتة مشوي على الفحم يقدم على أرز مشكل مع بطاطس مقلية، سلطة خضرا…"
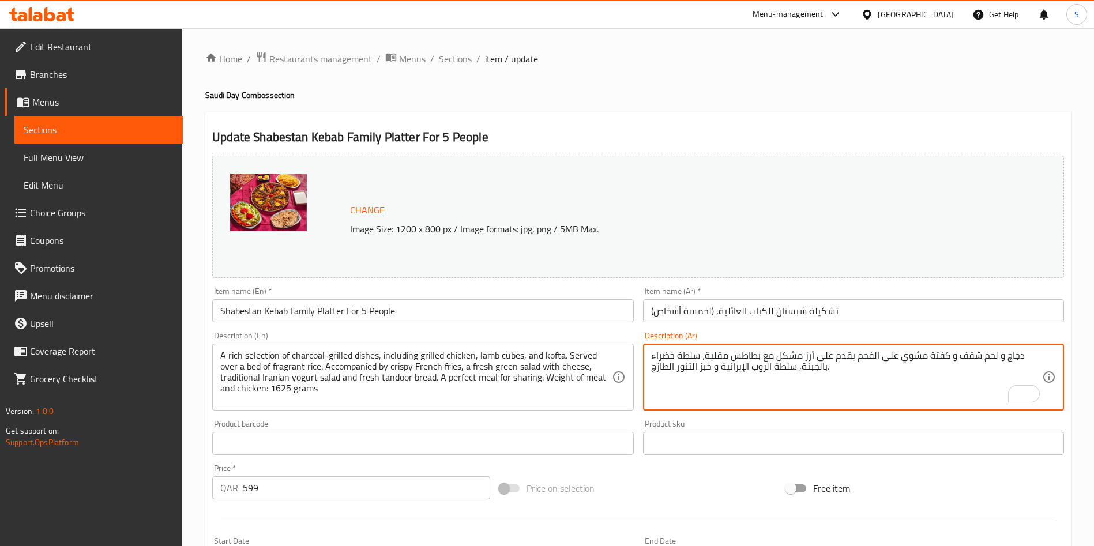
type textarea "دجاج و لحم شقف و كفتة مشوي على الفحم يقدم على أرز مشكل مع بطاطس مقلية، سلطة خضر…"
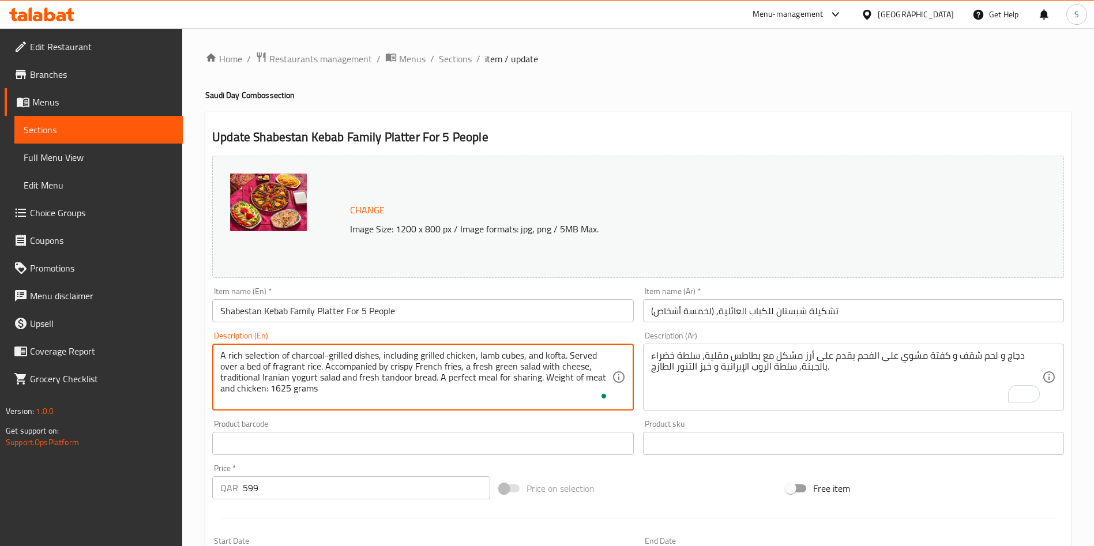
paste textarea "Chicken & Mince Meat (Kubideh) & Meat Cubes Kebabs served on Mix Rice, with Fre…"
type textarea "Chicken & Mince Meat (Kubideh) & Meat Cubes Kebabs served on Mix Rice, with Fre…"
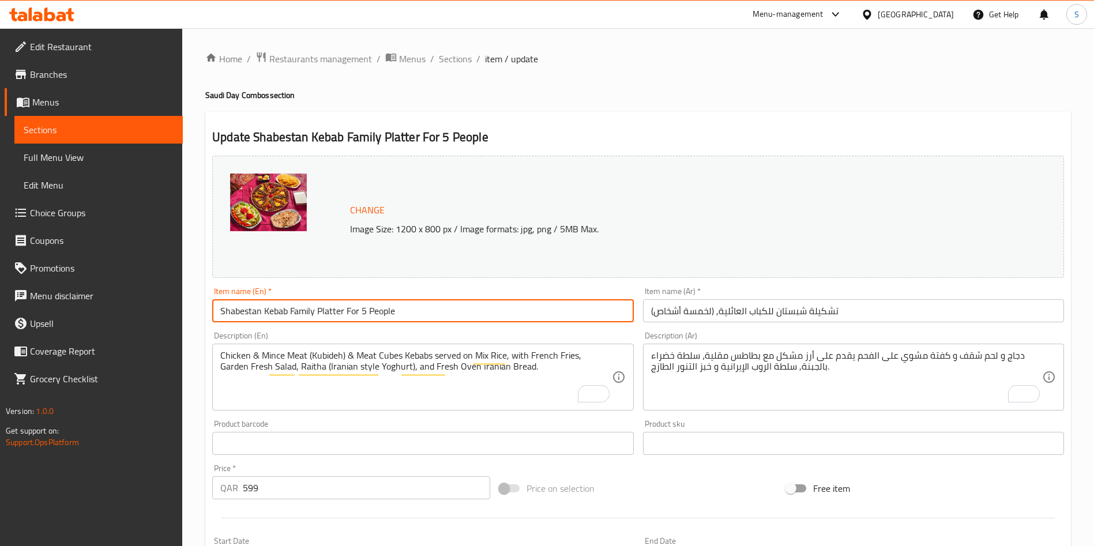
paste input "ebestan Family Kebab Platter, (for 05 Persons)"
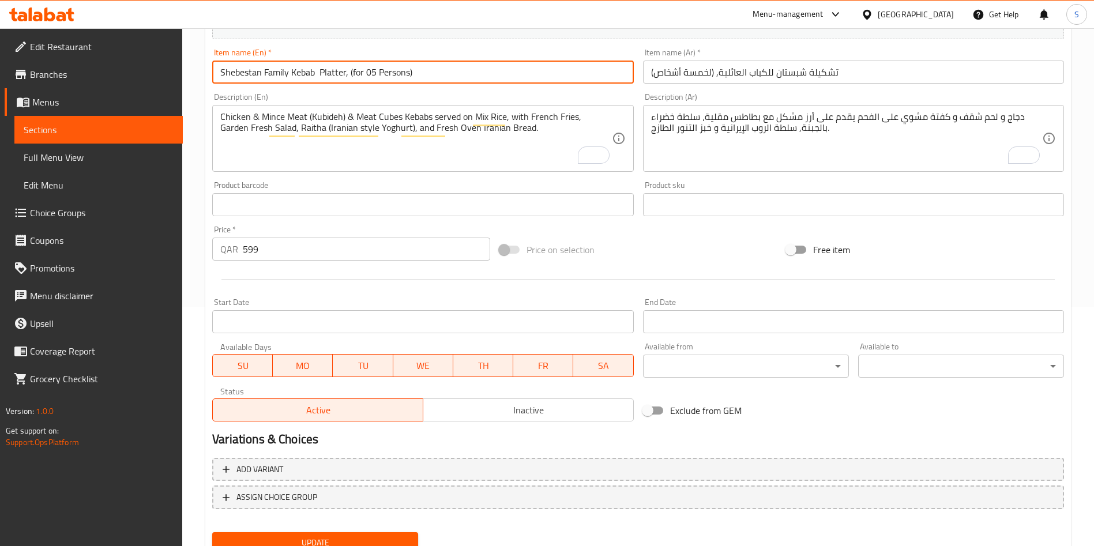
scroll to position [285, 0]
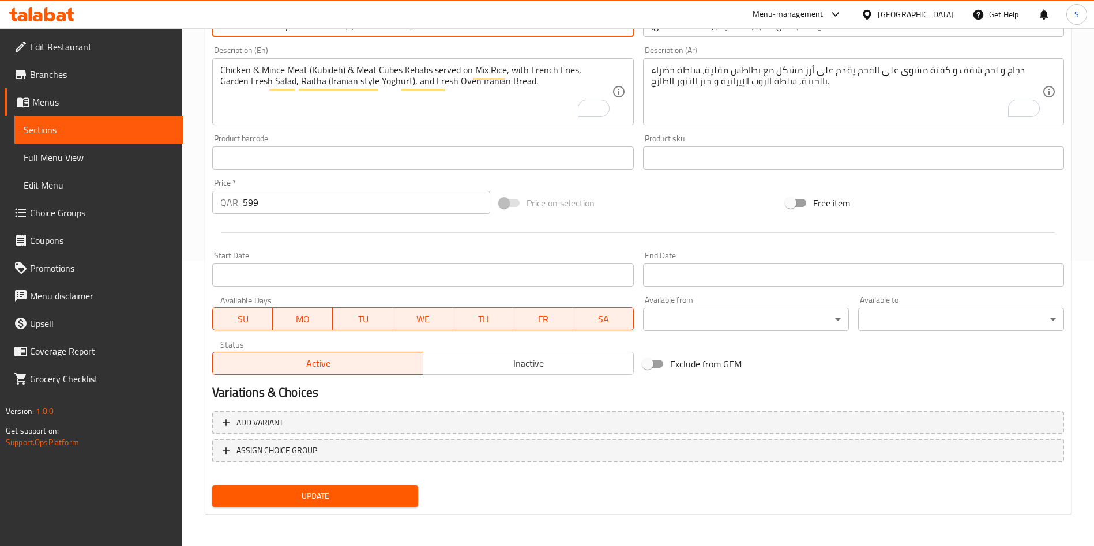
type input "Shebestan Family Kebab Platter, (for 05 Persons)"
click at [355, 492] on span "Update" at bounding box center [314, 496] width 187 height 14
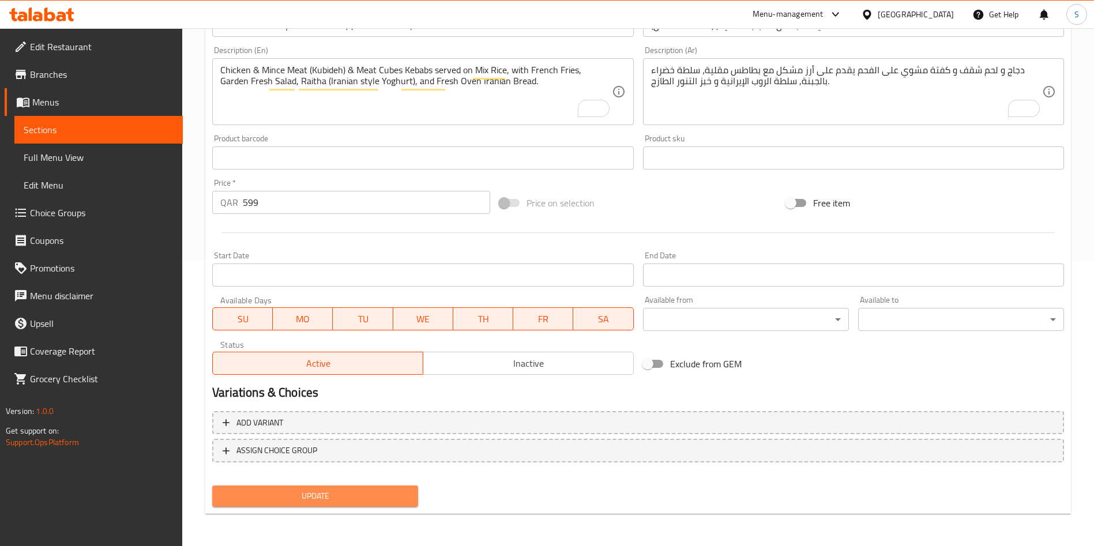
click at [344, 494] on span "Update" at bounding box center [314, 496] width 187 height 14
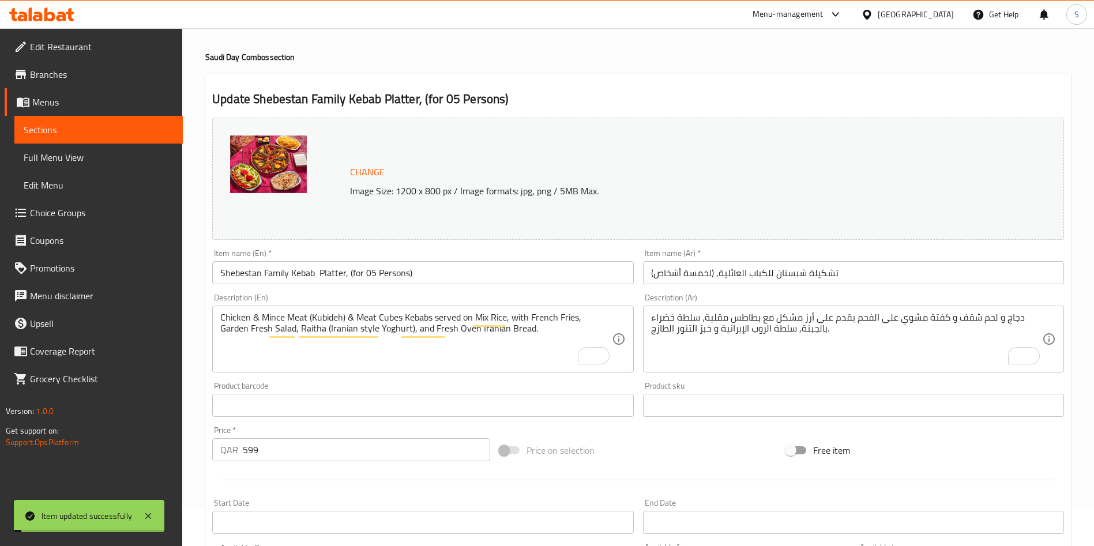
scroll to position [0, 0]
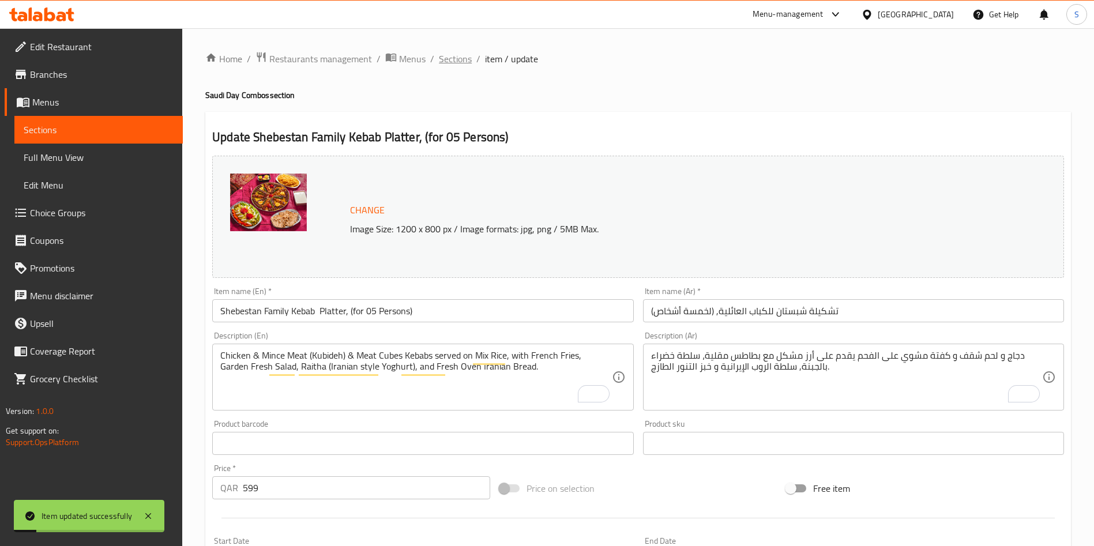
click at [452, 61] on span "Sections" at bounding box center [455, 59] width 33 height 14
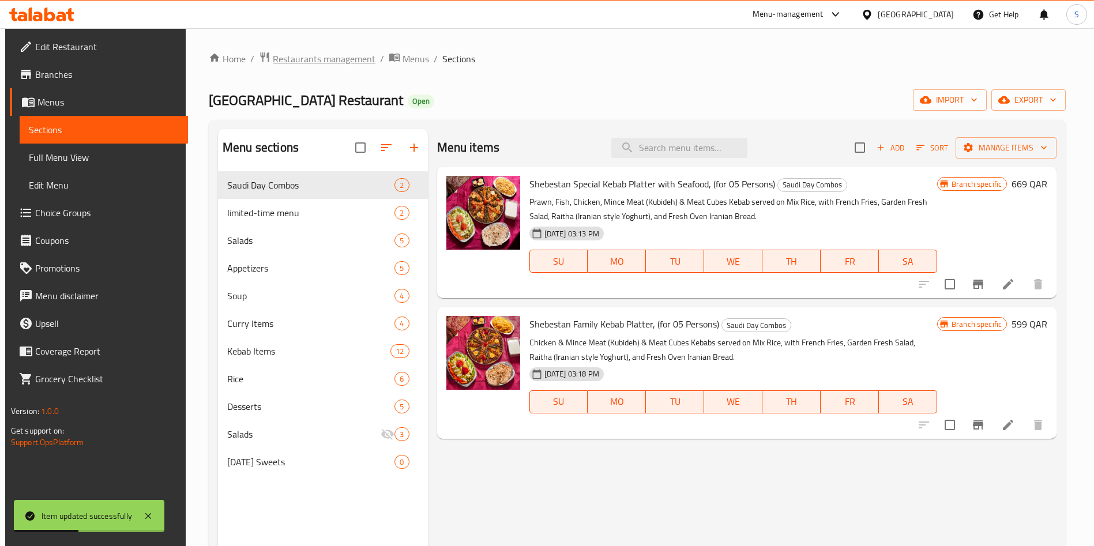
click at [333, 53] on span "Restaurants management" at bounding box center [324, 59] width 103 height 14
